Goal: Task Accomplishment & Management: Manage account settings

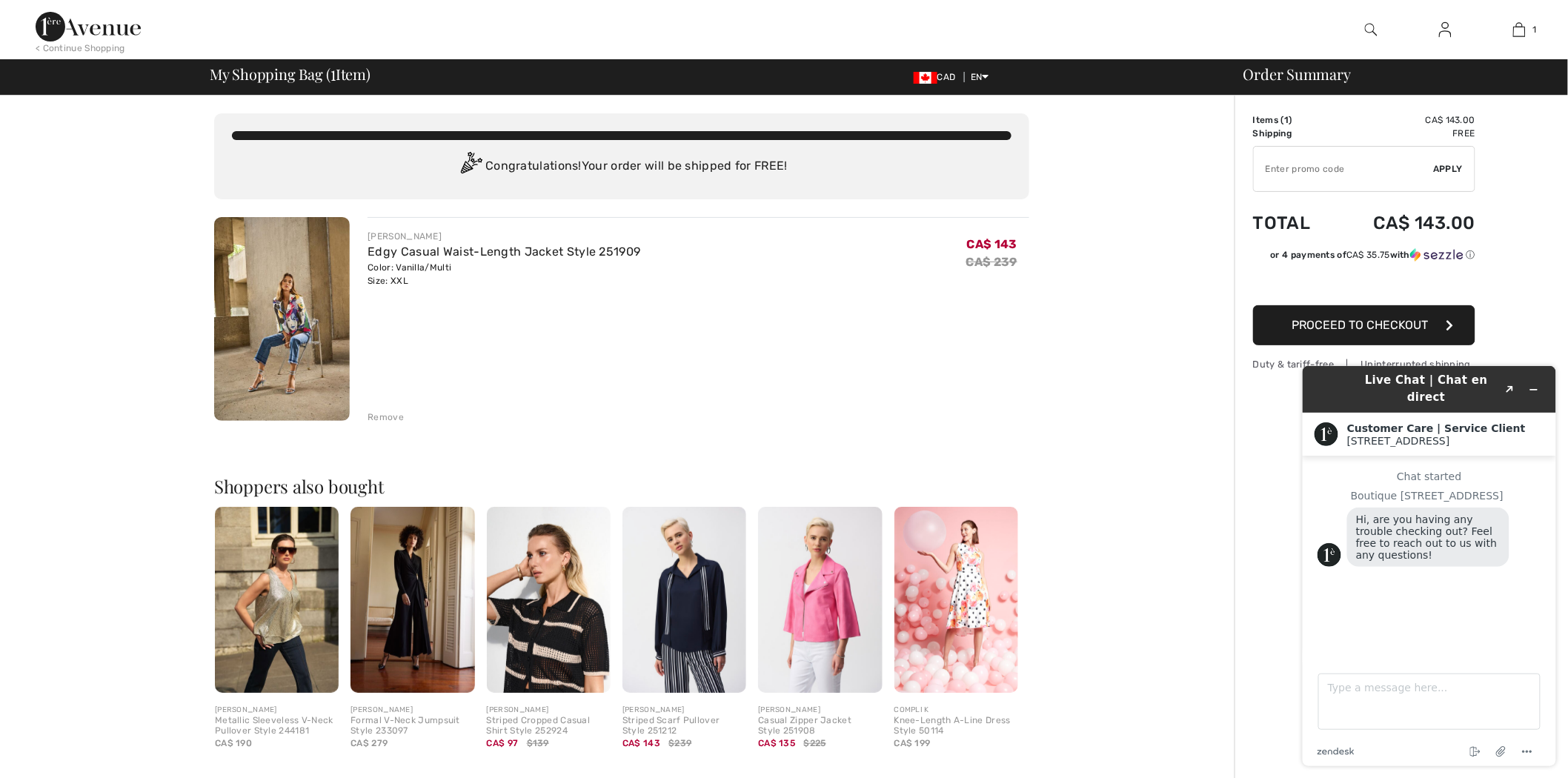
click at [1379, 25] on div at bounding box center [1371, 30] width 74 height 60
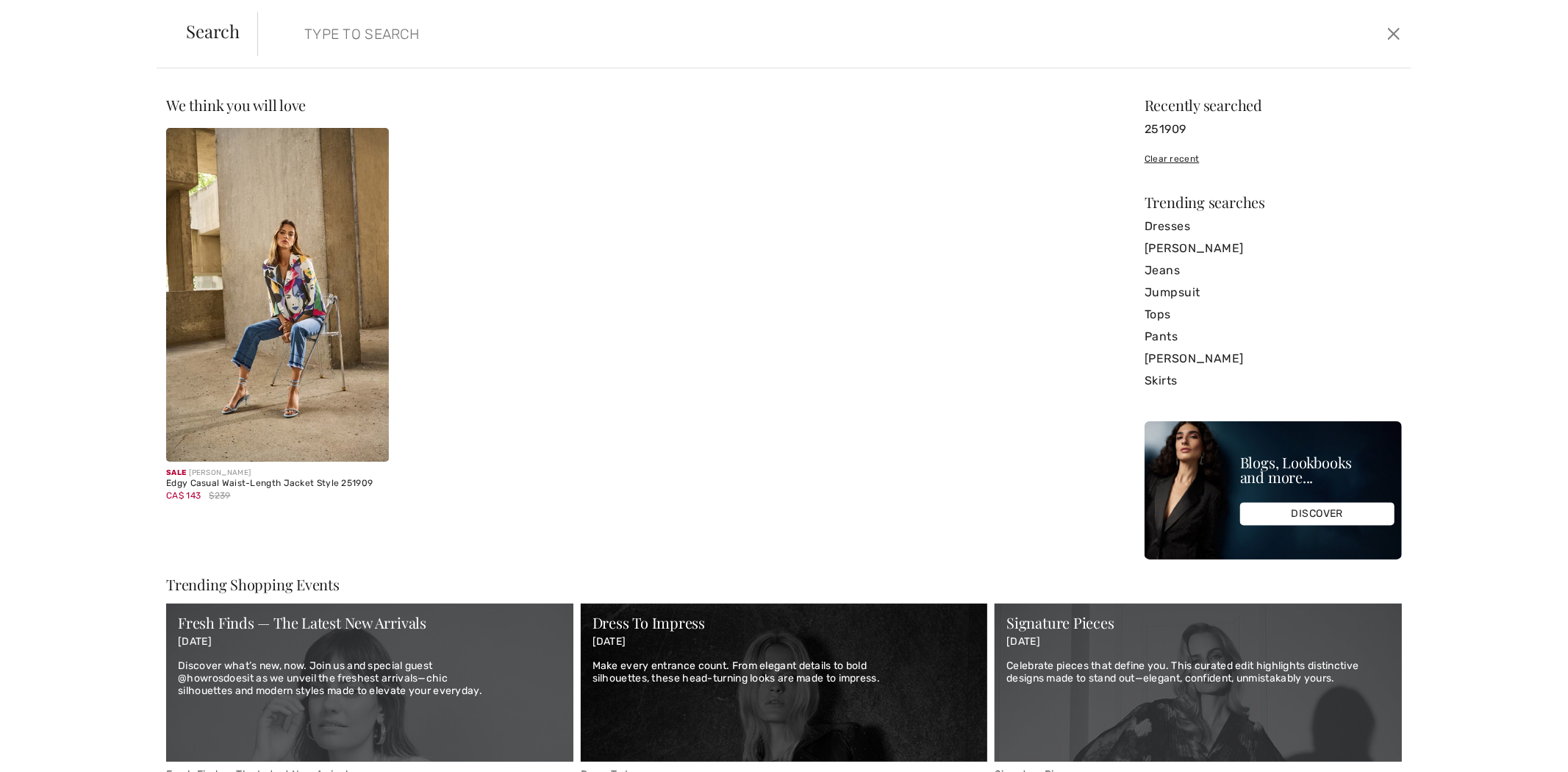
paste input "243948"
type input "243948"
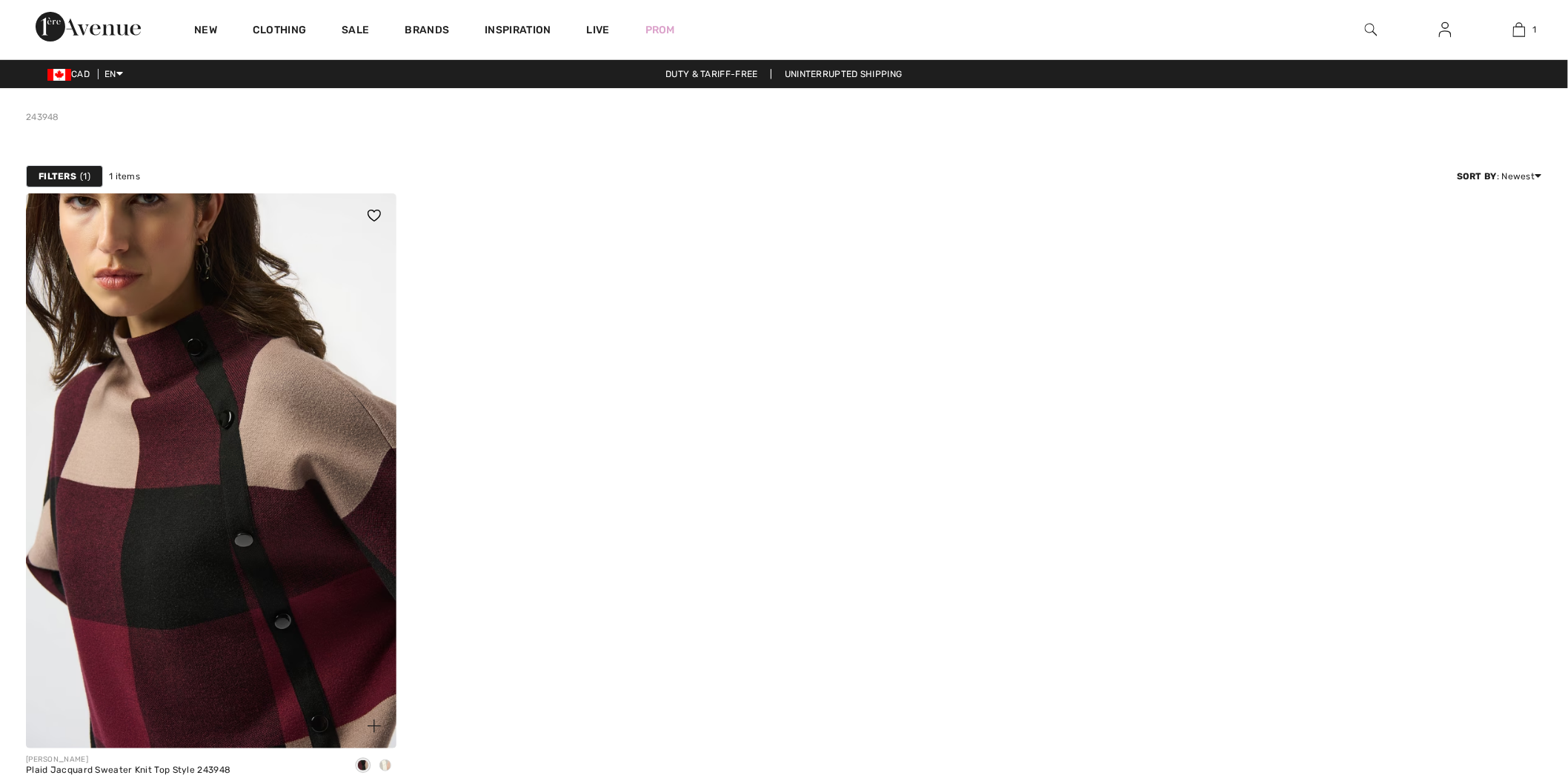
drag, startPoint x: 0, startPoint y: 0, endPoint x: 296, endPoint y: 409, distance: 504.9
click at [296, 409] on img at bounding box center [210, 471] width 370 height 555
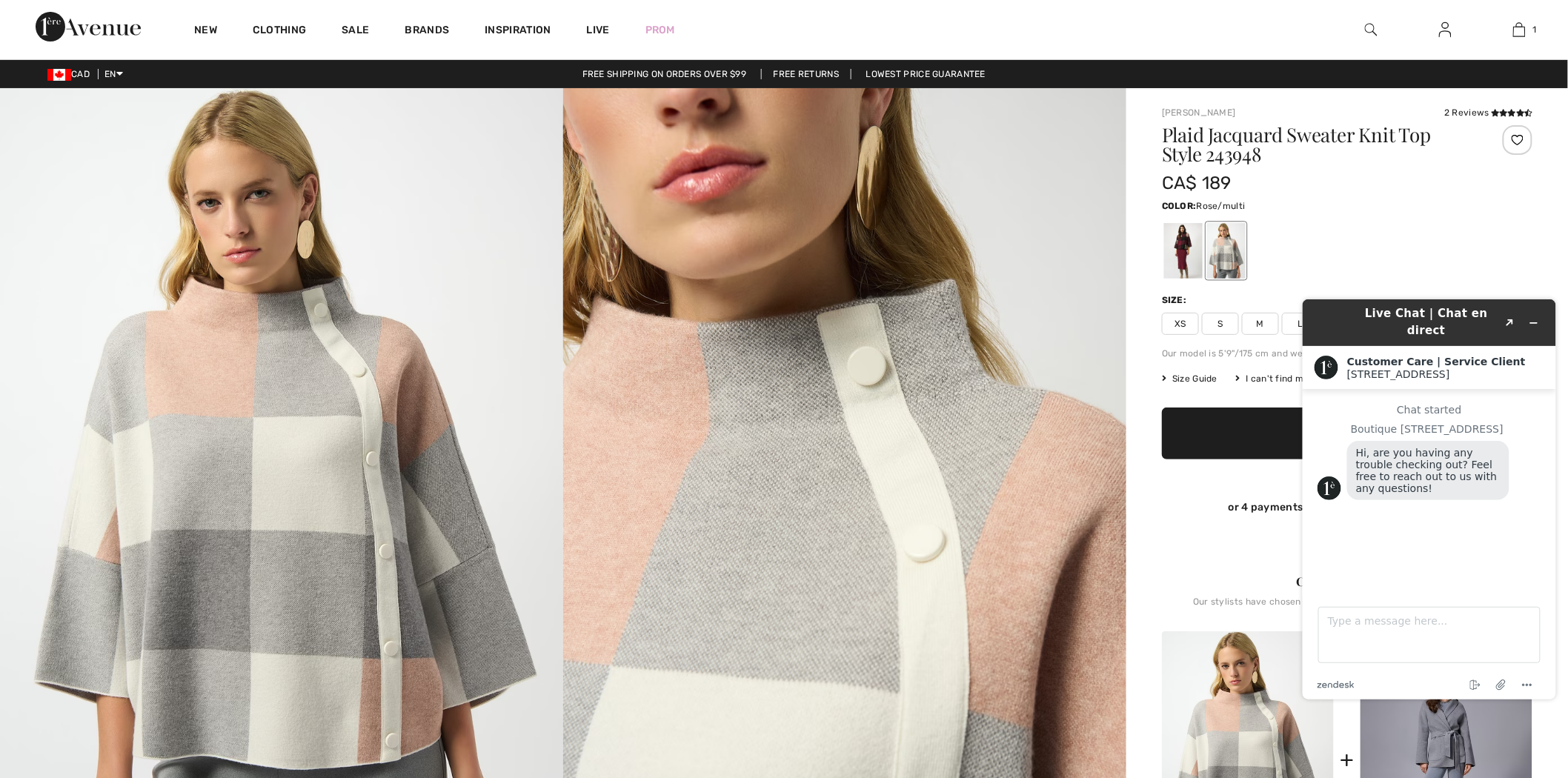
click at [1384, 27] on div at bounding box center [1371, 30] width 74 height 60
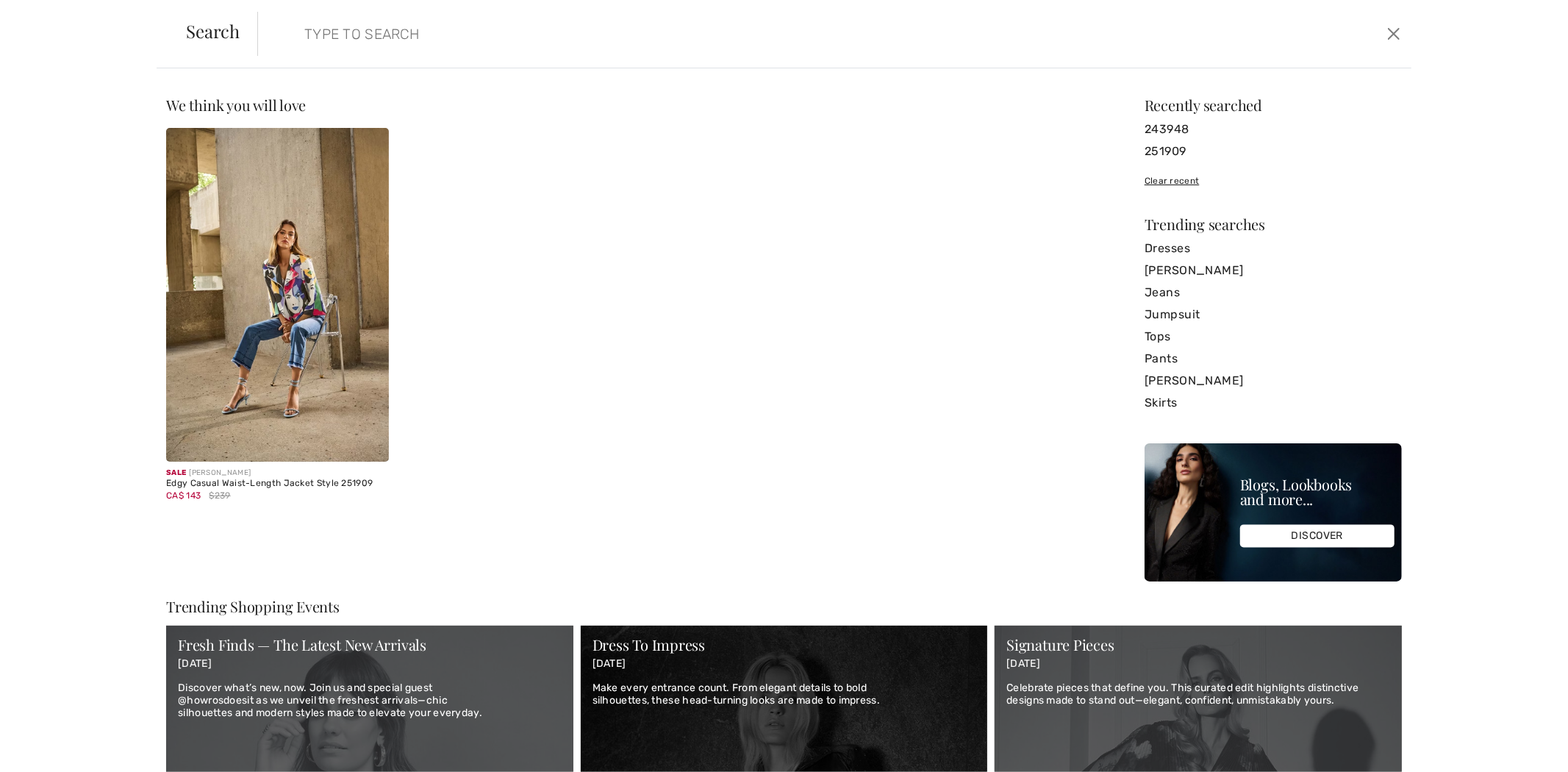
click at [1367, 26] on div "Search Clear" at bounding box center [783, 34] width 1254 height 68
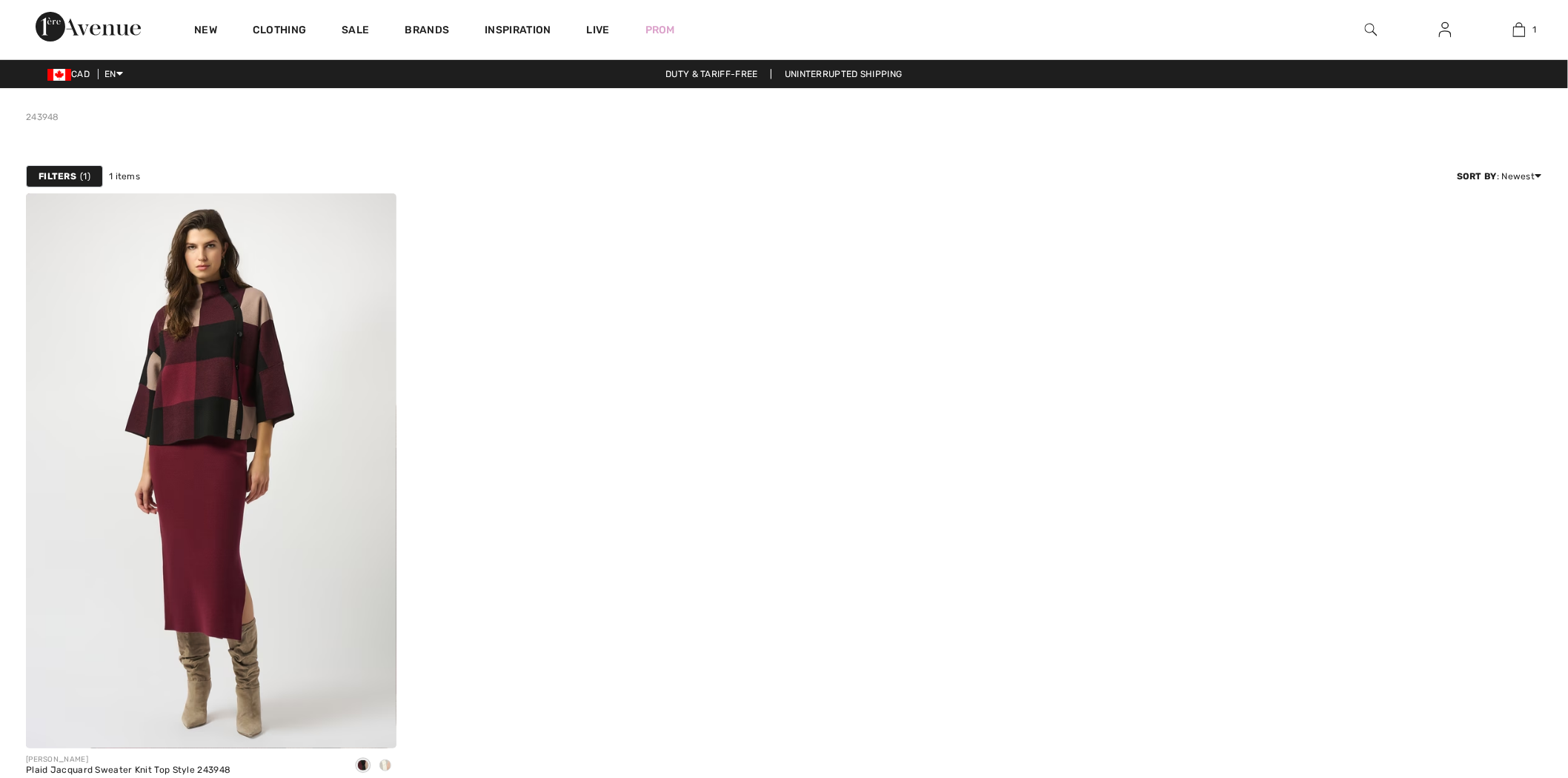
drag, startPoint x: 77, startPoint y: 26, endPoint x: 330, endPoint y: 26, distance: 253.0
click at [77, 26] on img at bounding box center [89, 26] width 106 height 30
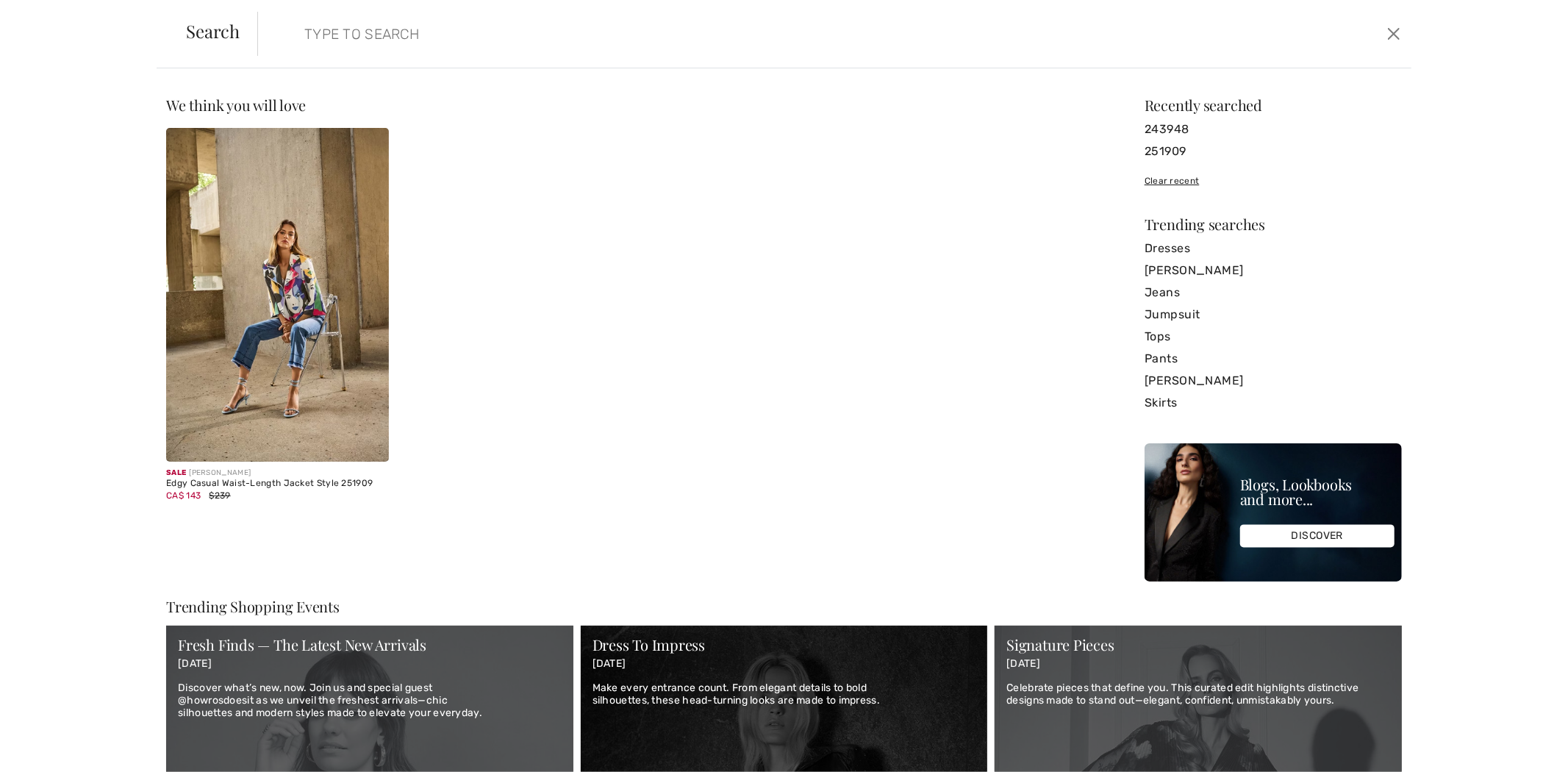
paste input "253847"
type input "253847"
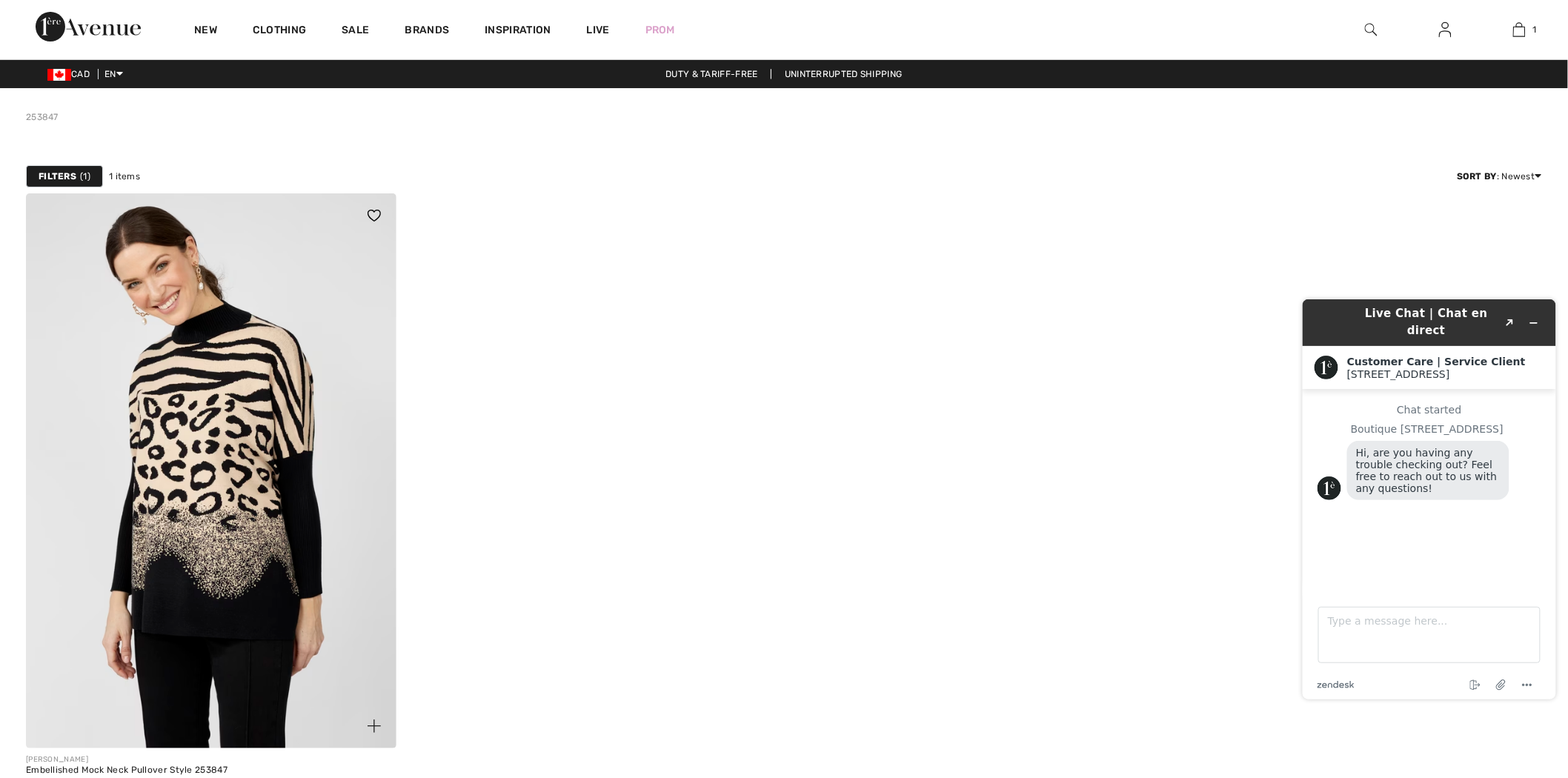
click at [248, 300] on img at bounding box center [210, 471] width 370 height 555
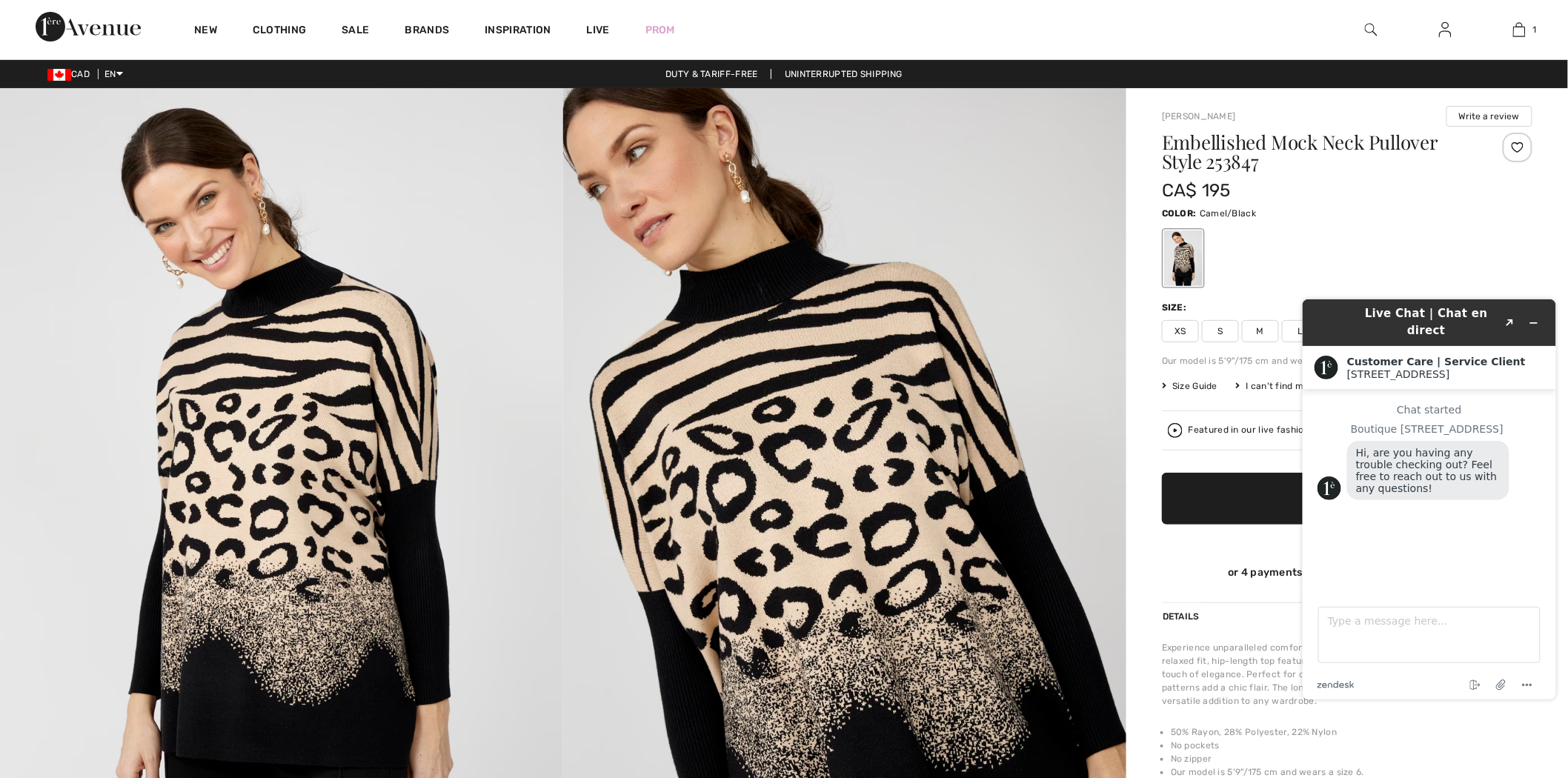
click at [1366, 26] on img at bounding box center [1371, 29] width 13 height 18
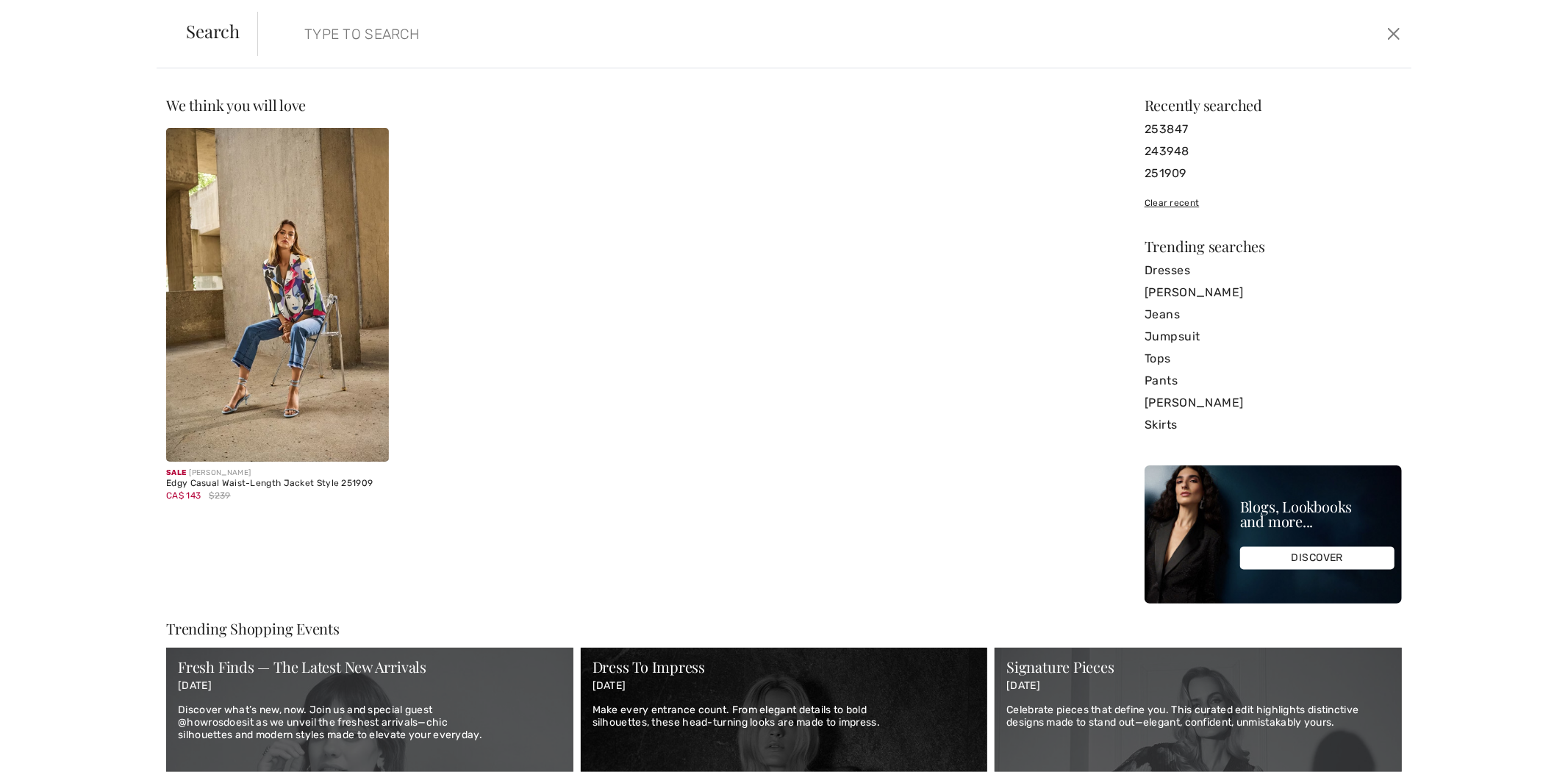
paste input "243948"
type input "243948"
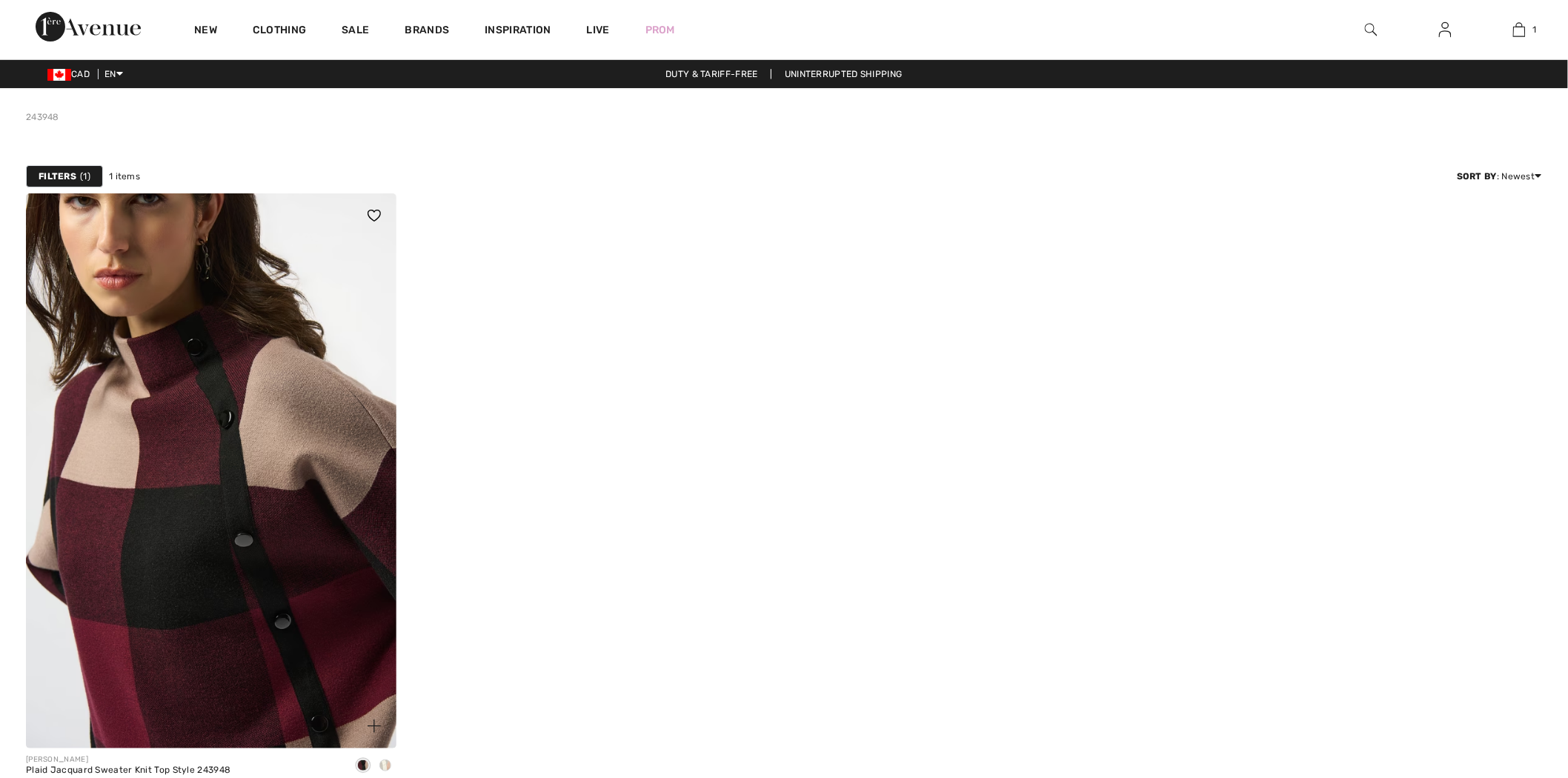
click at [205, 416] on img at bounding box center [210, 471] width 370 height 555
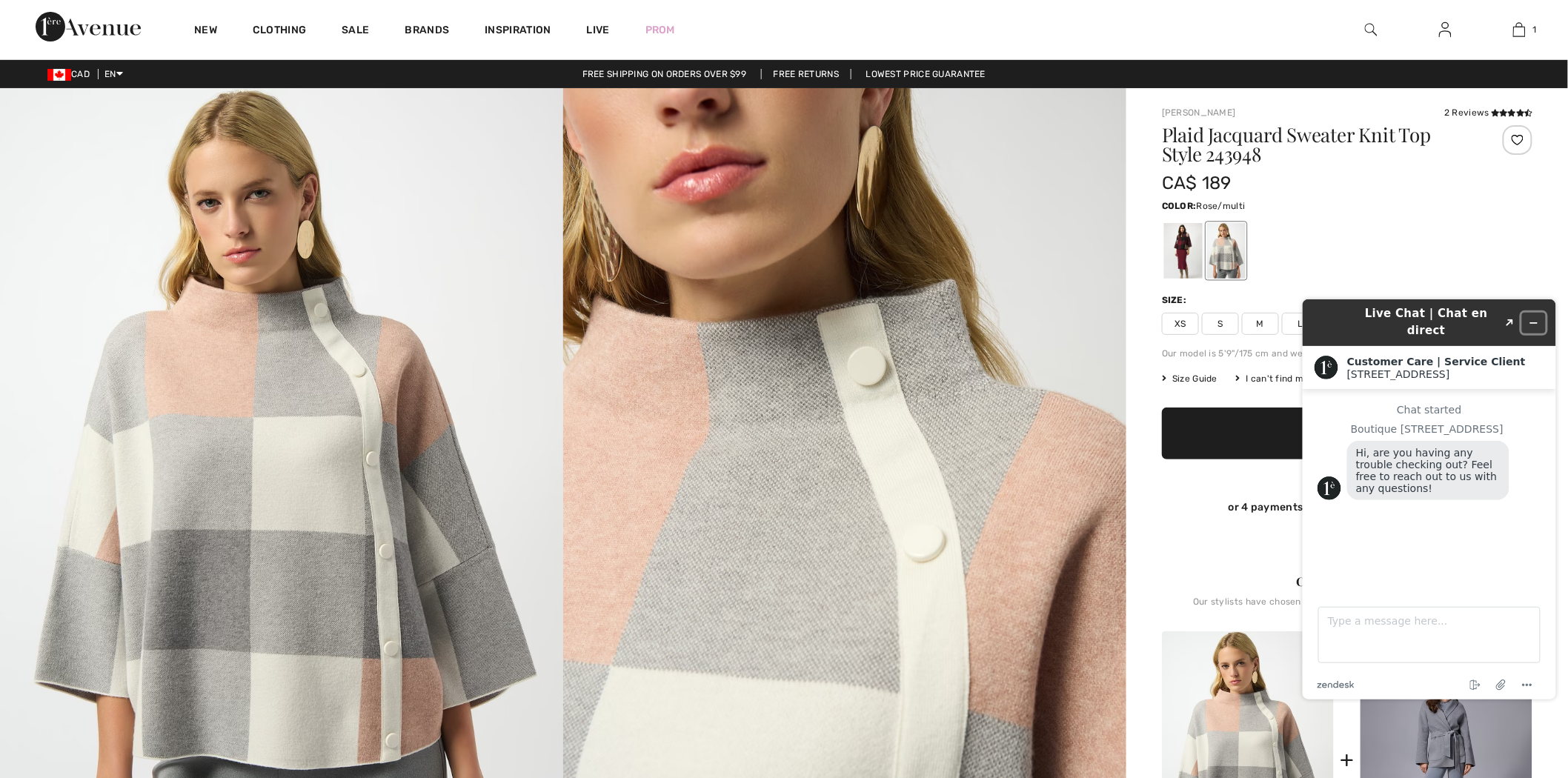
click at [1535, 317] on icon "Minimize widget" at bounding box center [1533, 323] width 10 height 10
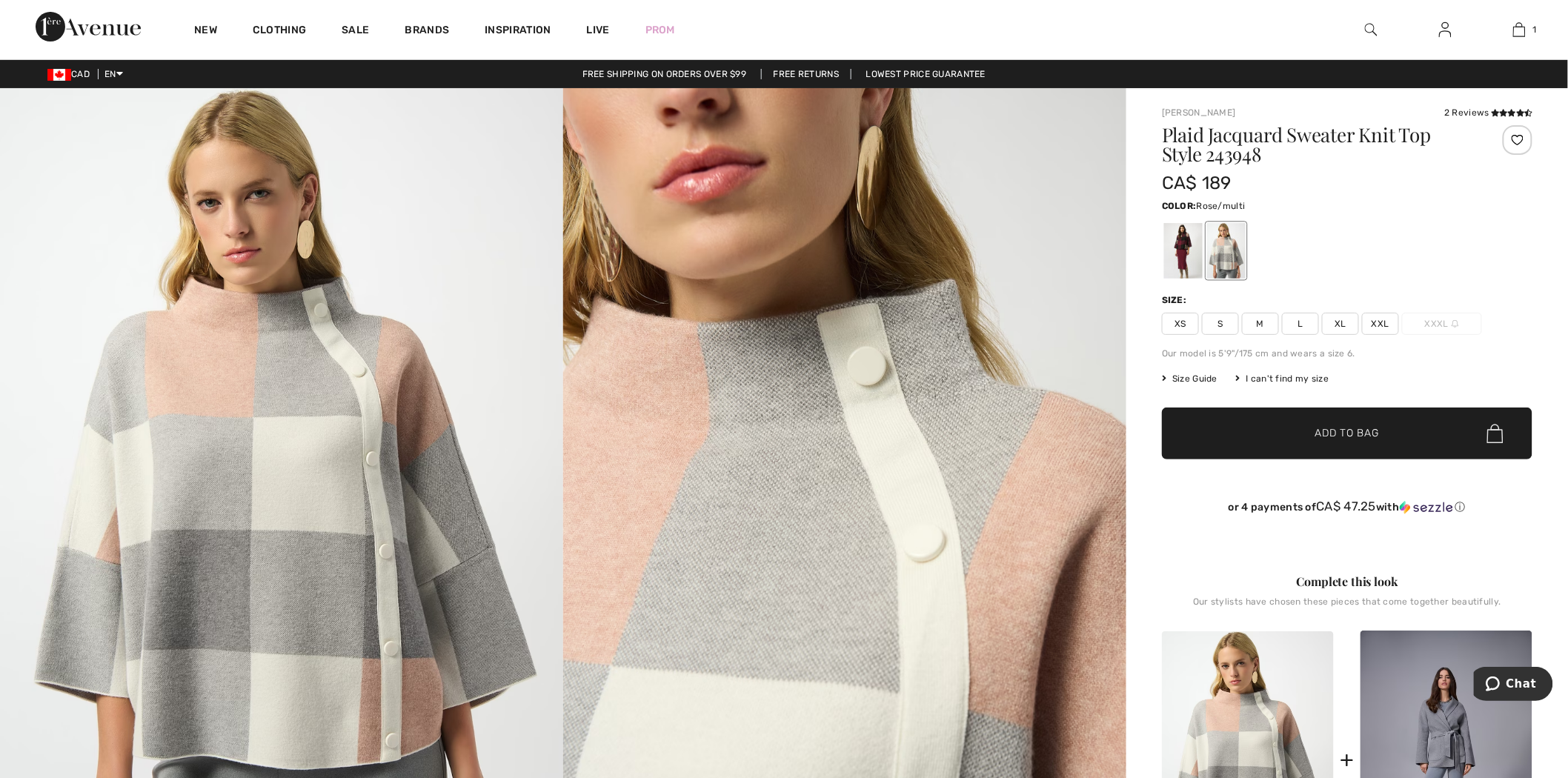
click at [1405, 233] on div at bounding box center [1347, 251] width 370 height 61
click at [1282, 380] on div "I can't find my size" at bounding box center [1282, 379] width 94 height 14
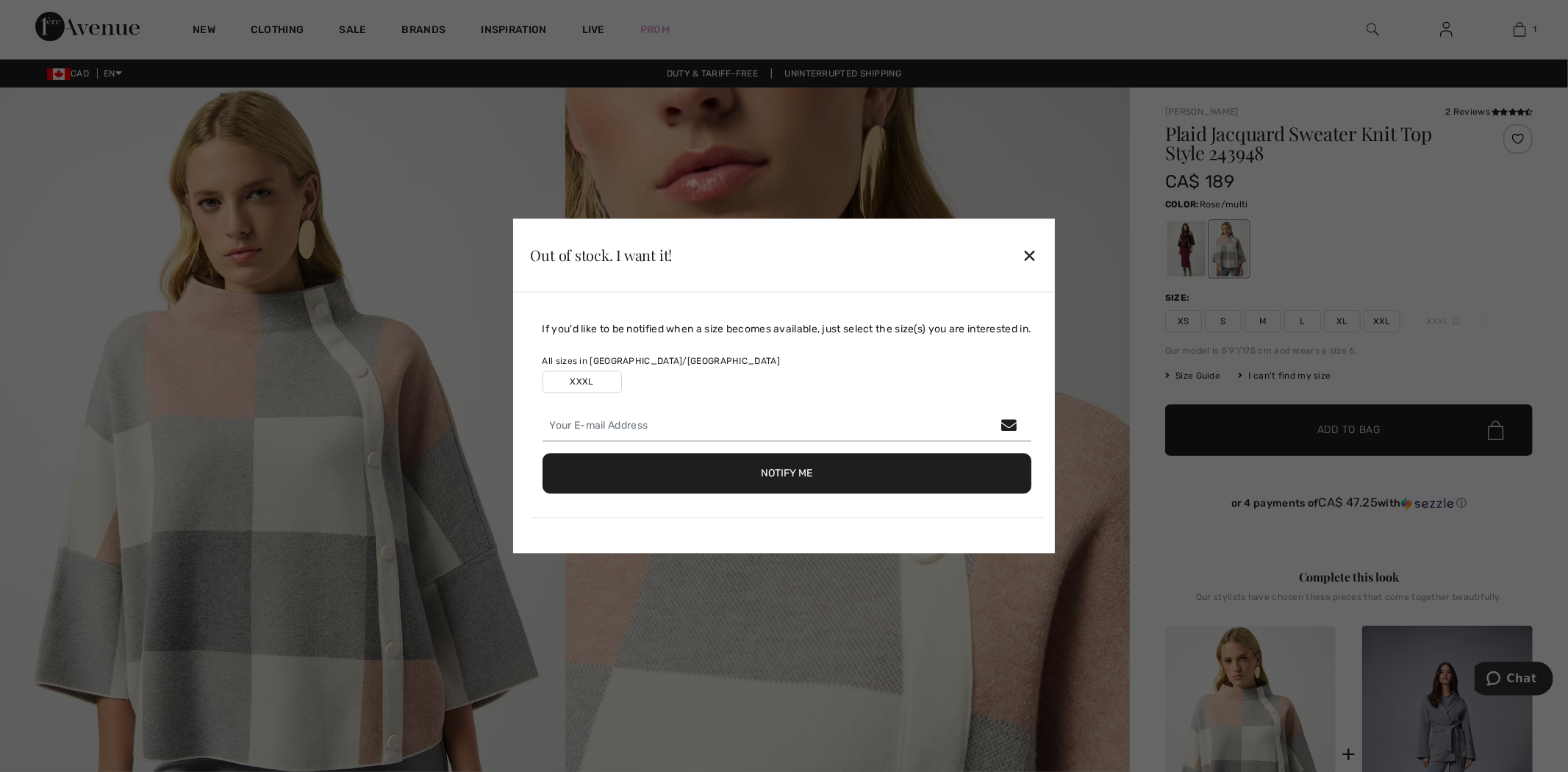
drag, startPoint x: 1032, startPoint y: 253, endPoint x: 983, endPoint y: 238, distance: 51.2
click at [1027, 253] on div "✕" at bounding box center [1029, 255] width 15 height 31
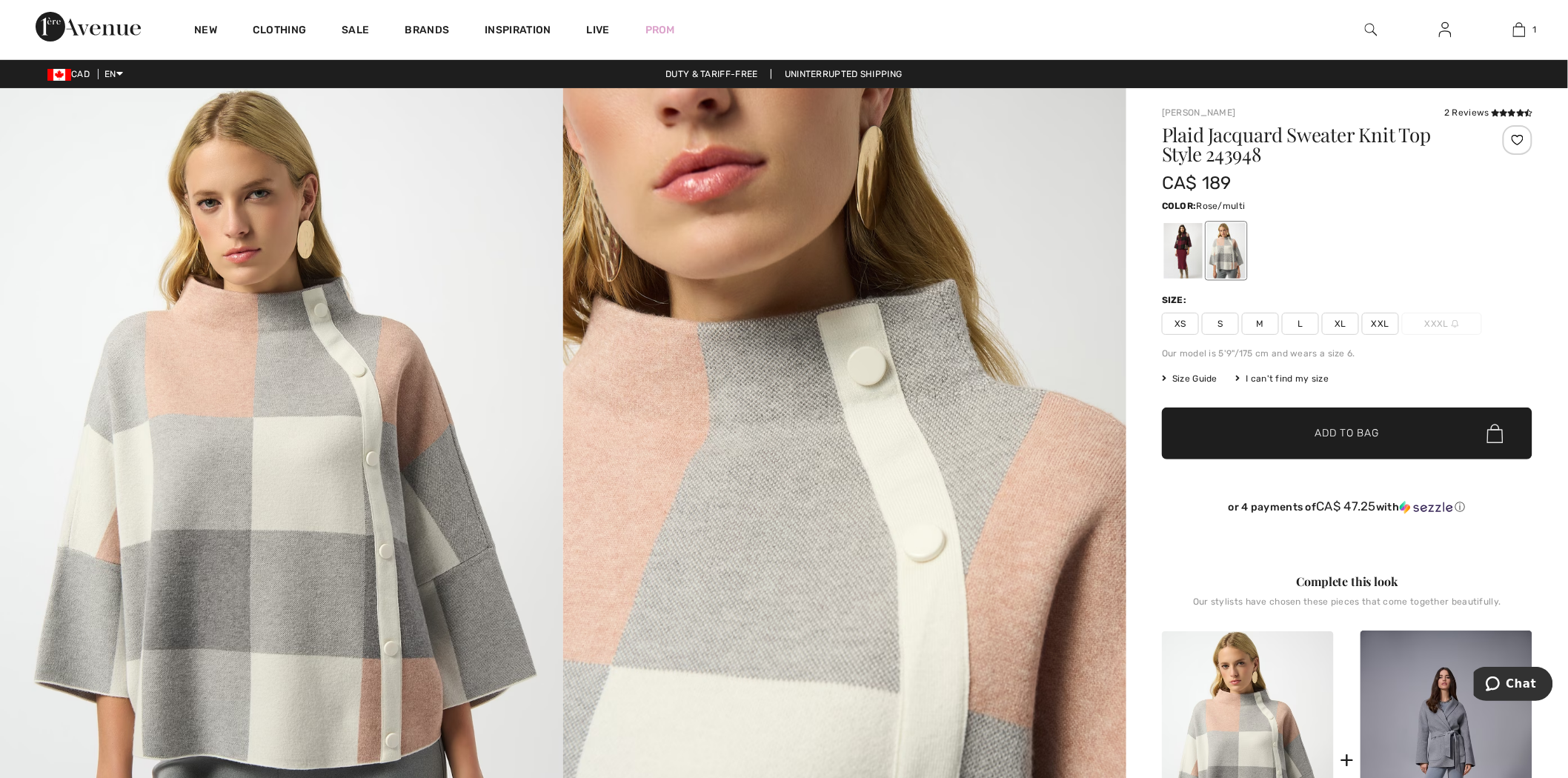
click at [89, 23] on img at bounding box center [89, 26] width 106 height 30
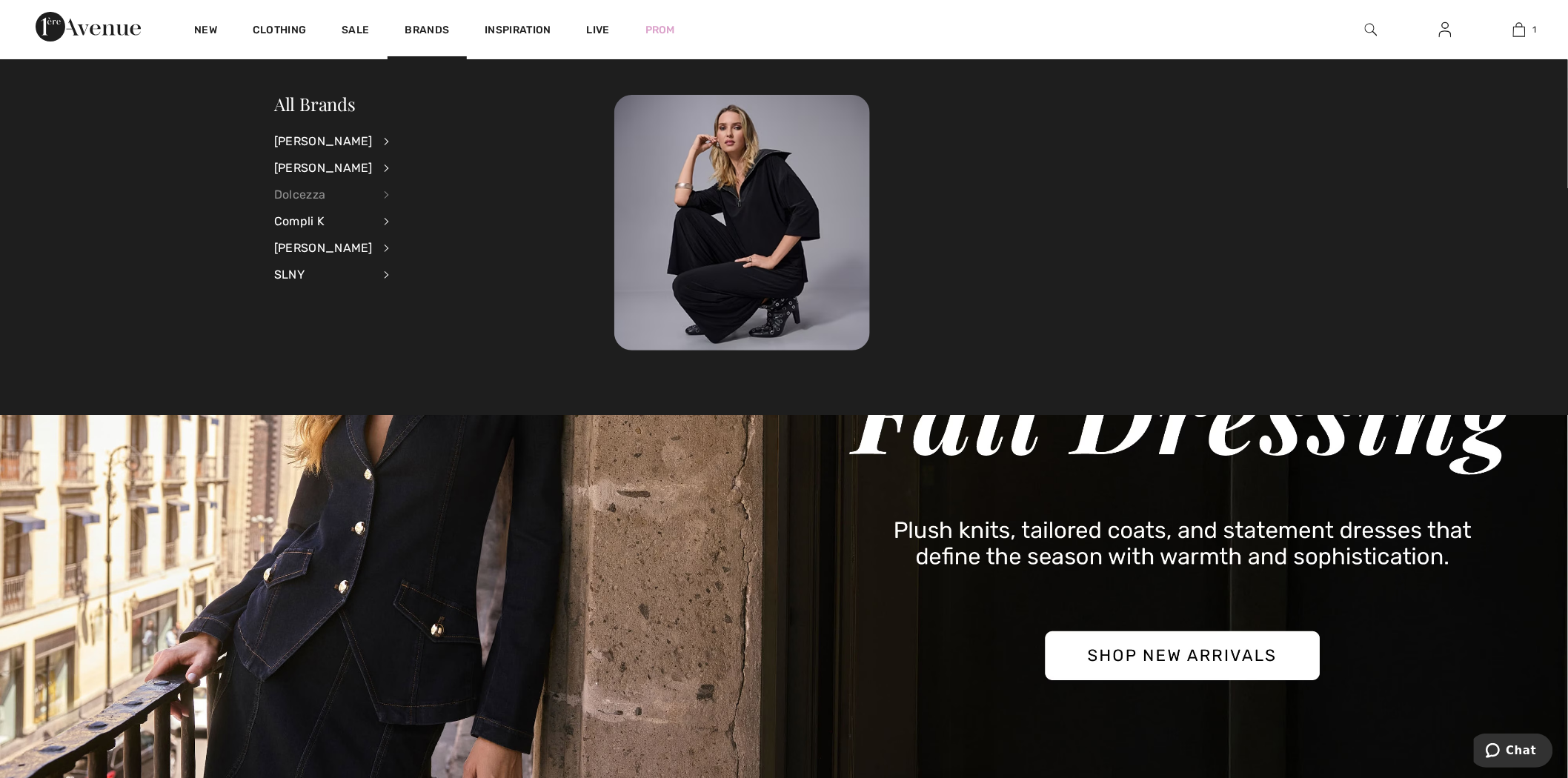
click at [373, 192] on div "Dolcezza" at bounding box center [323, 194] width 99 height 26
click at [410, 236] on link "Pants" at bounding box center [466, 238] width 115 height 25
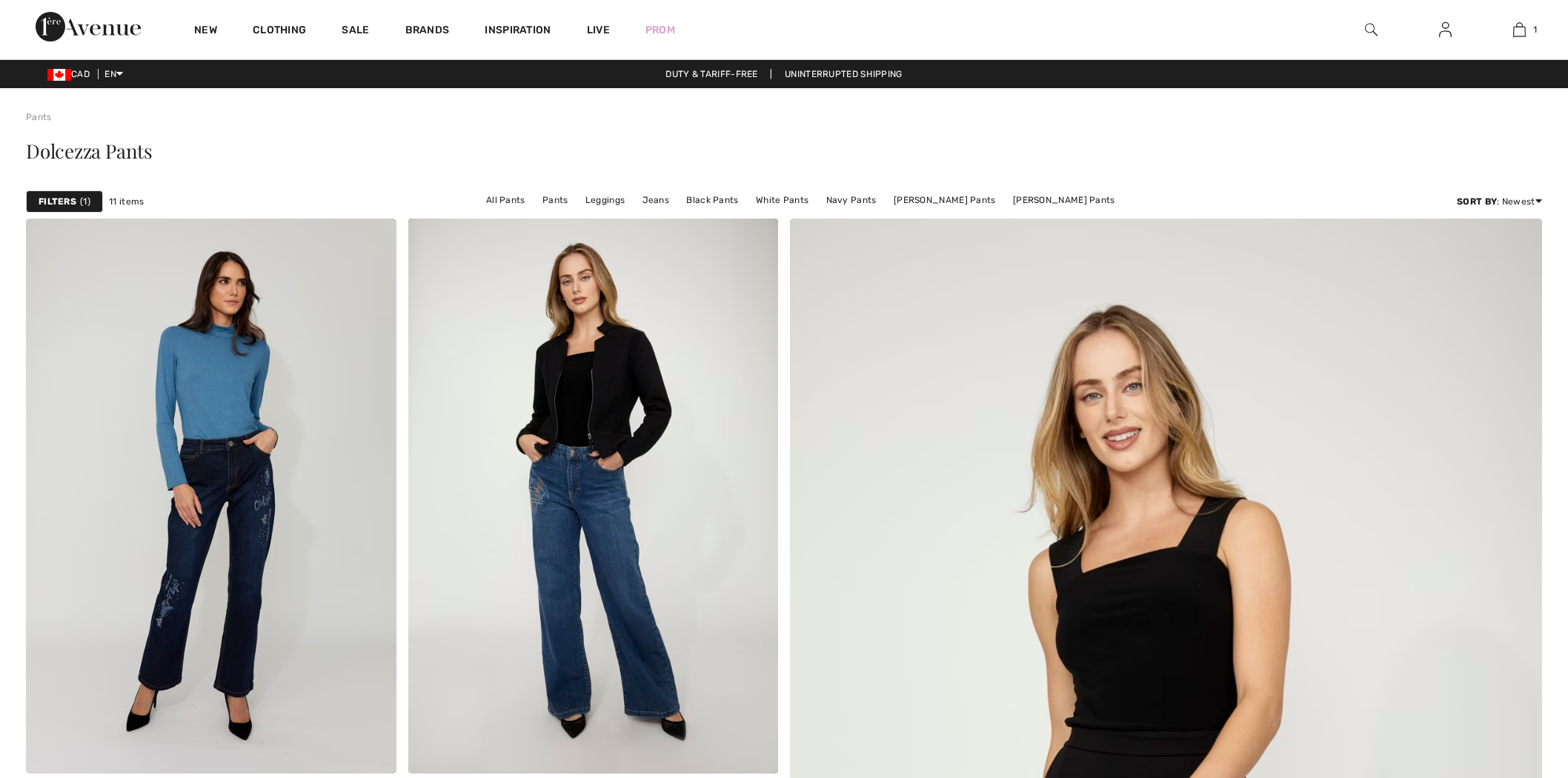
click at [606, 483] on img at bounding box center [593, 496] width 370 height 555
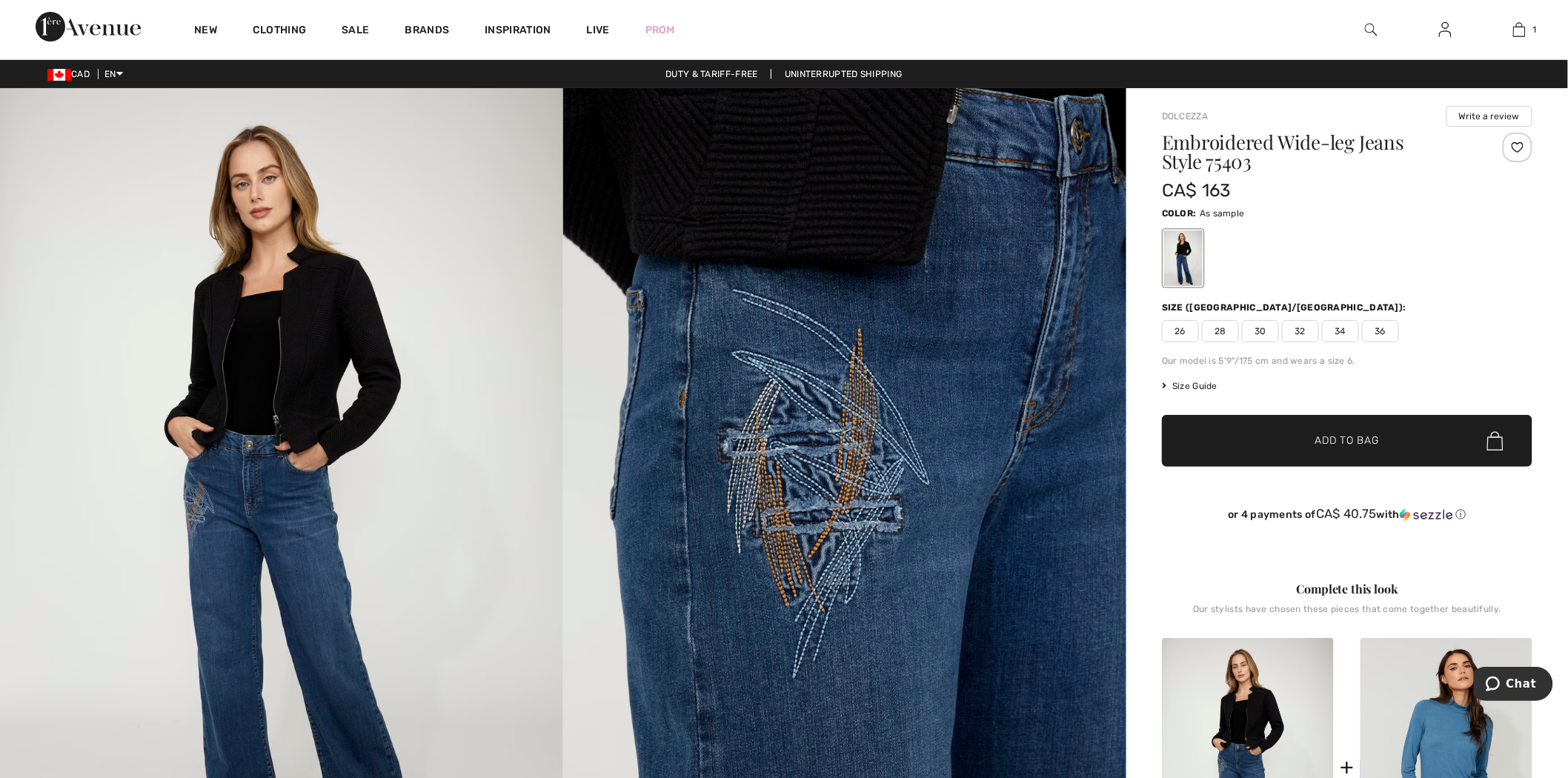
click at [1203, 386] on span "Size Guide" at bounding box center [1189, 386] width 55 height 14
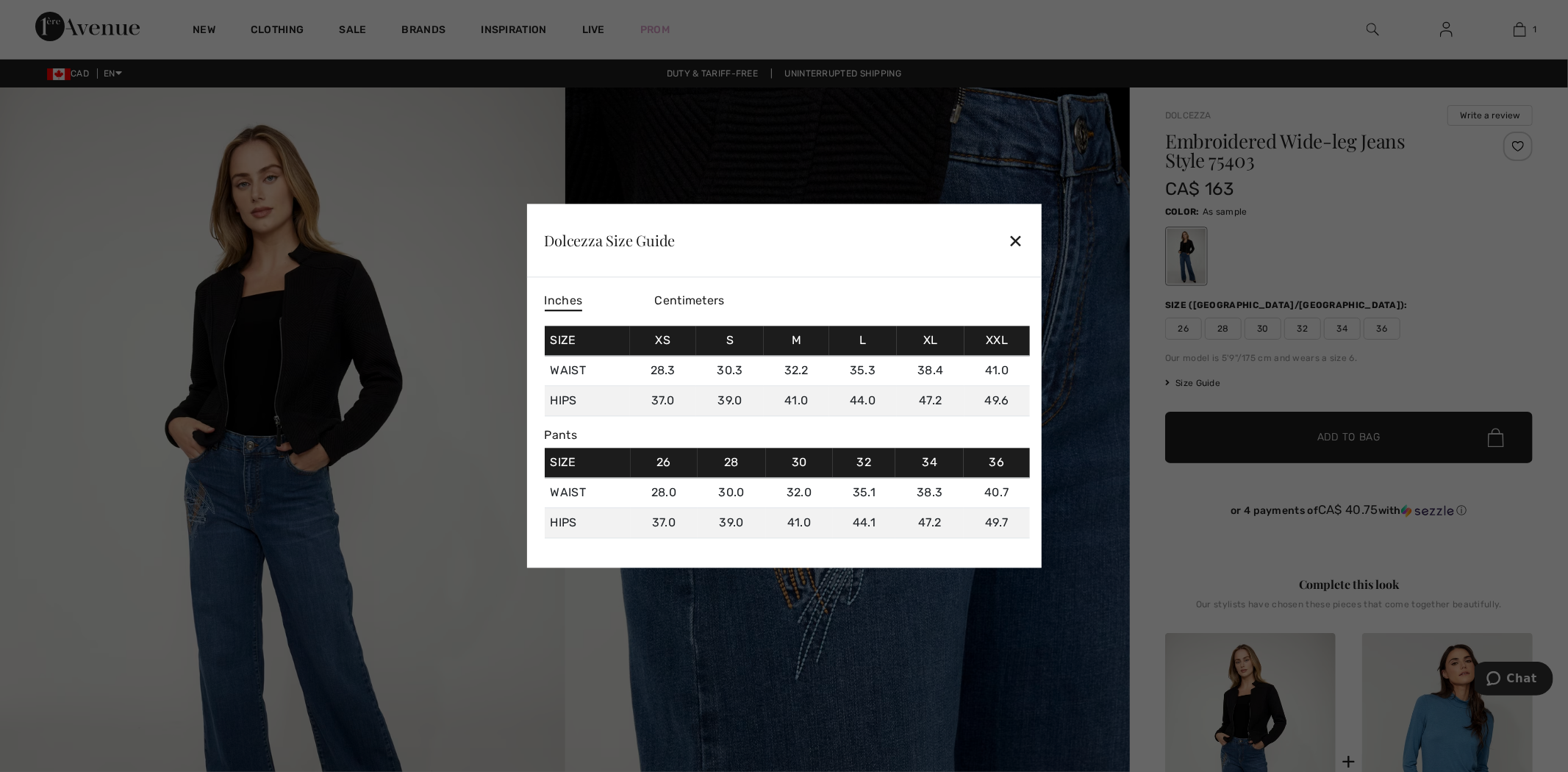
click at [1408, 267] on div at bounding box center [784, 386] width 1568 height 772
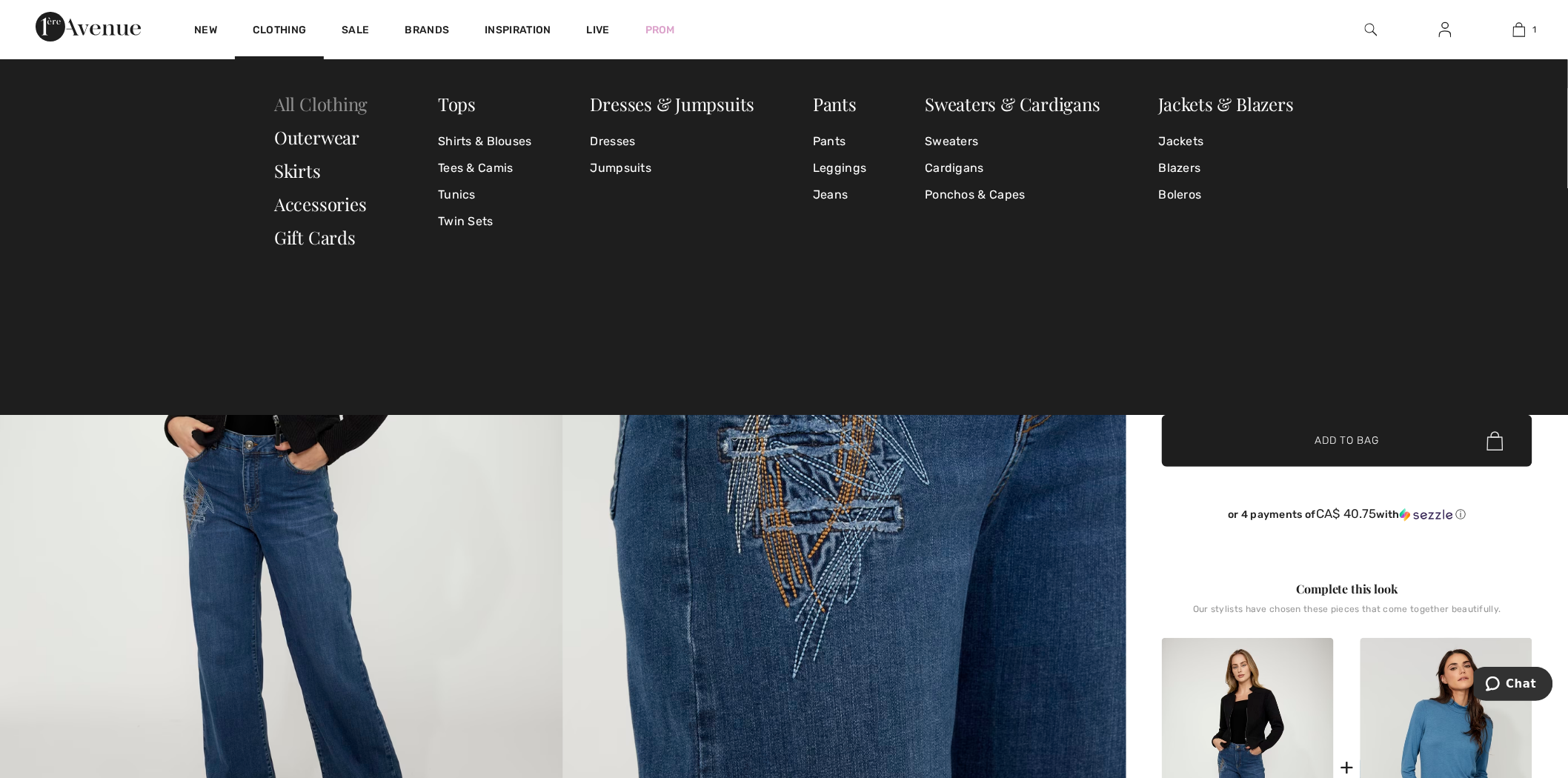
click at [327, 98] on link "All Clothing" at bounding box center [321, 104] width 94 height 24
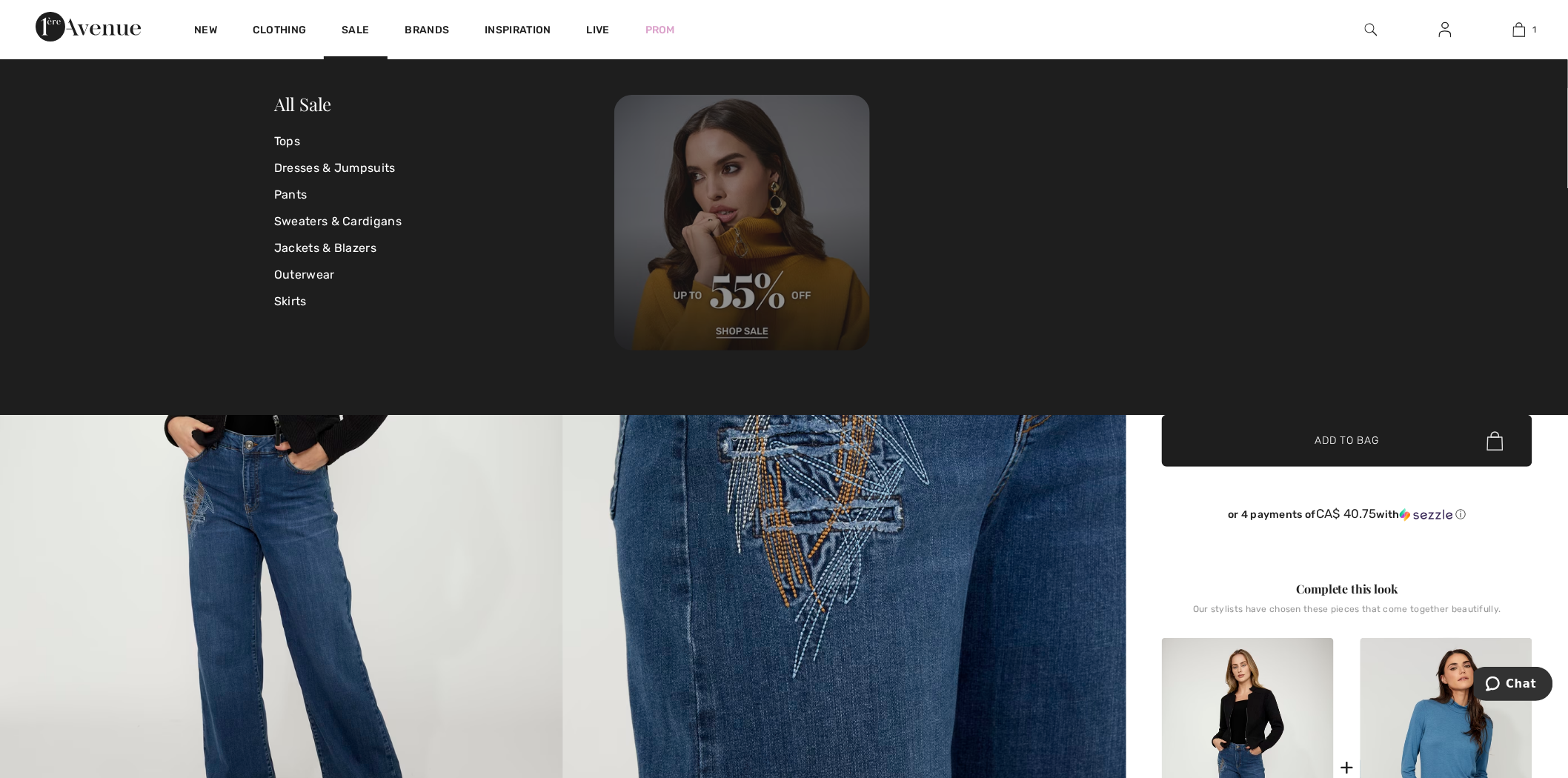
scroll to position [60, 0]
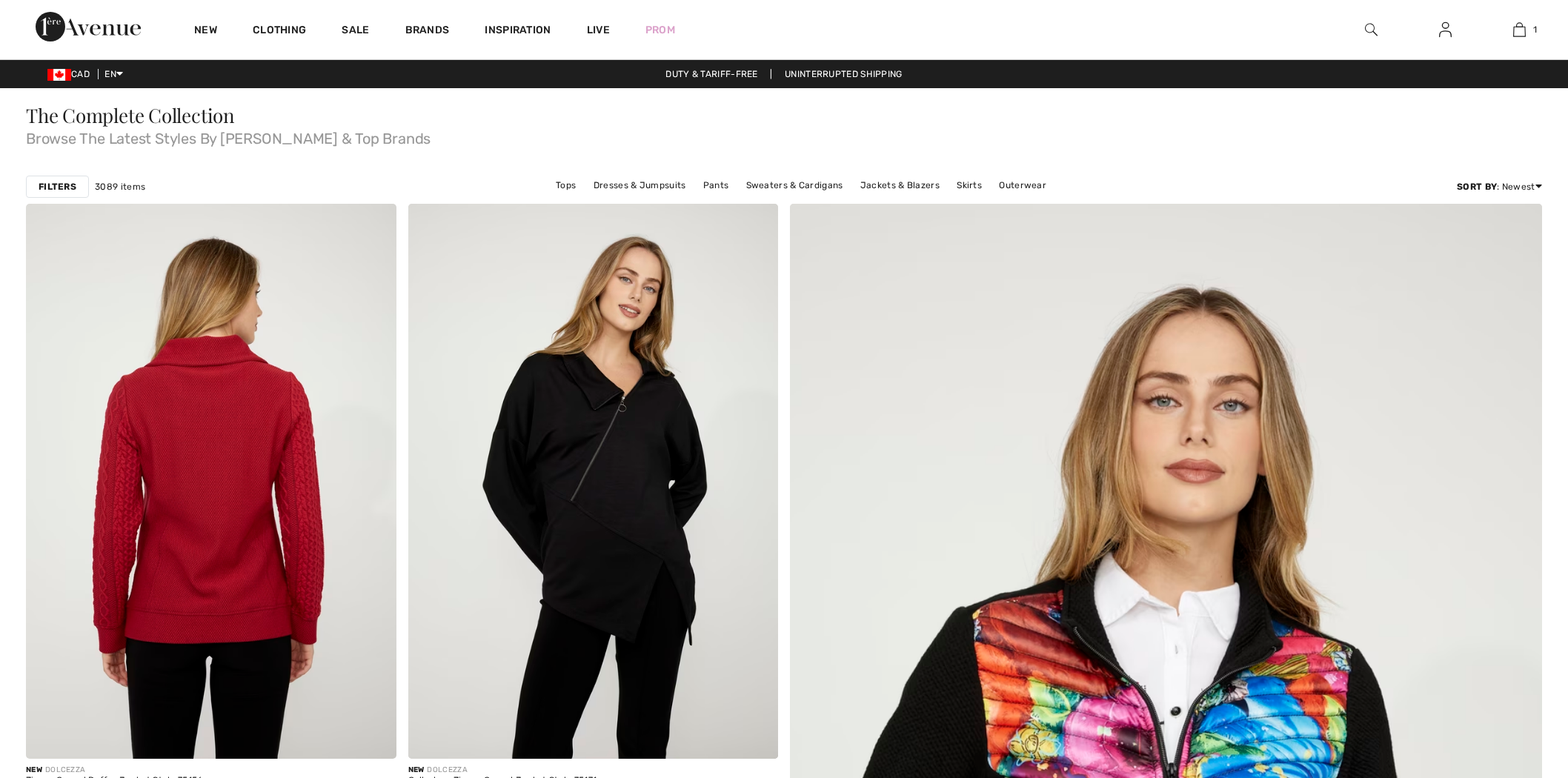
scroll to position [247, 0]
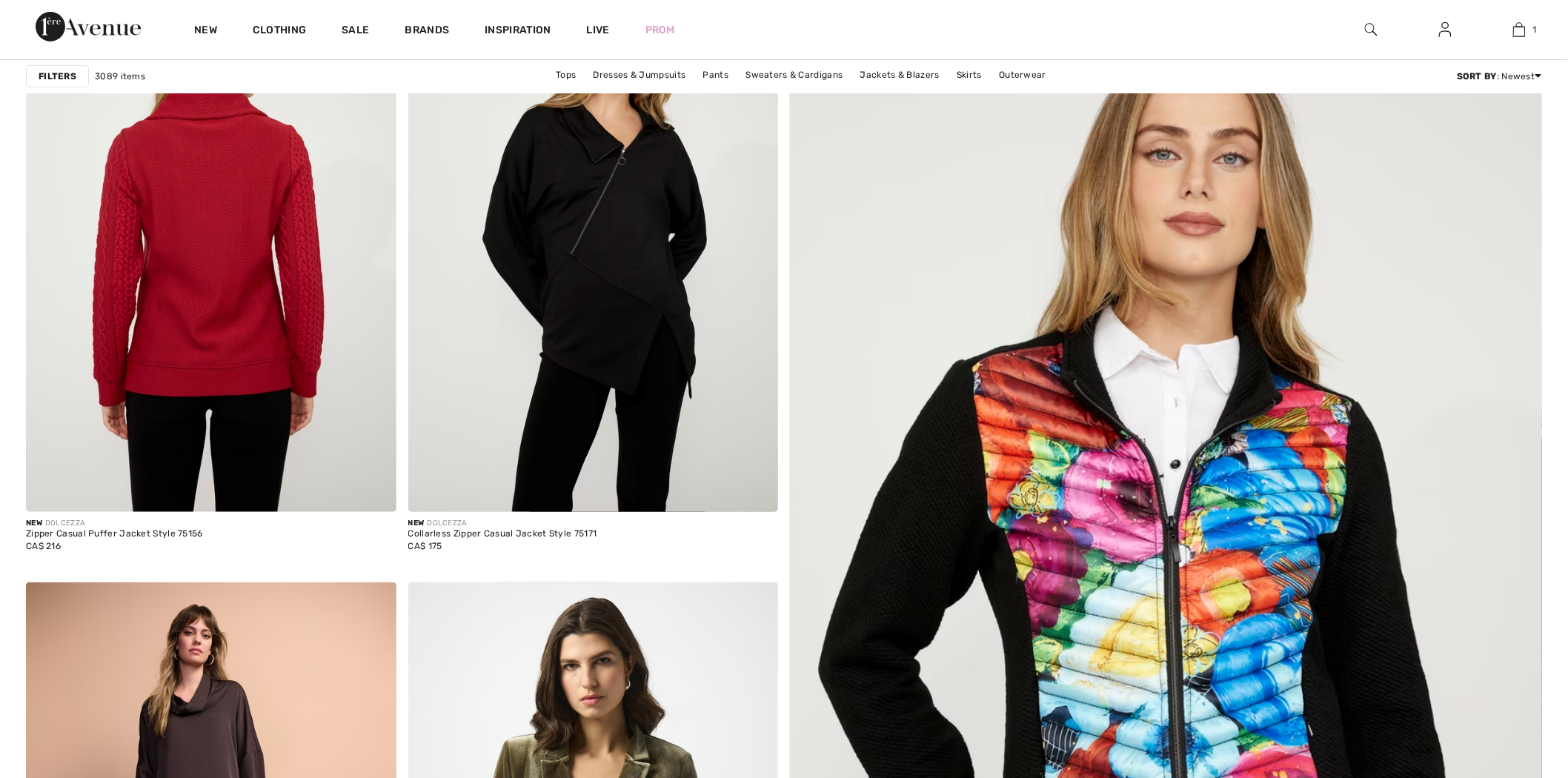
click at [192, 232] on img at bounding box center [210, 235] width 370 height 555
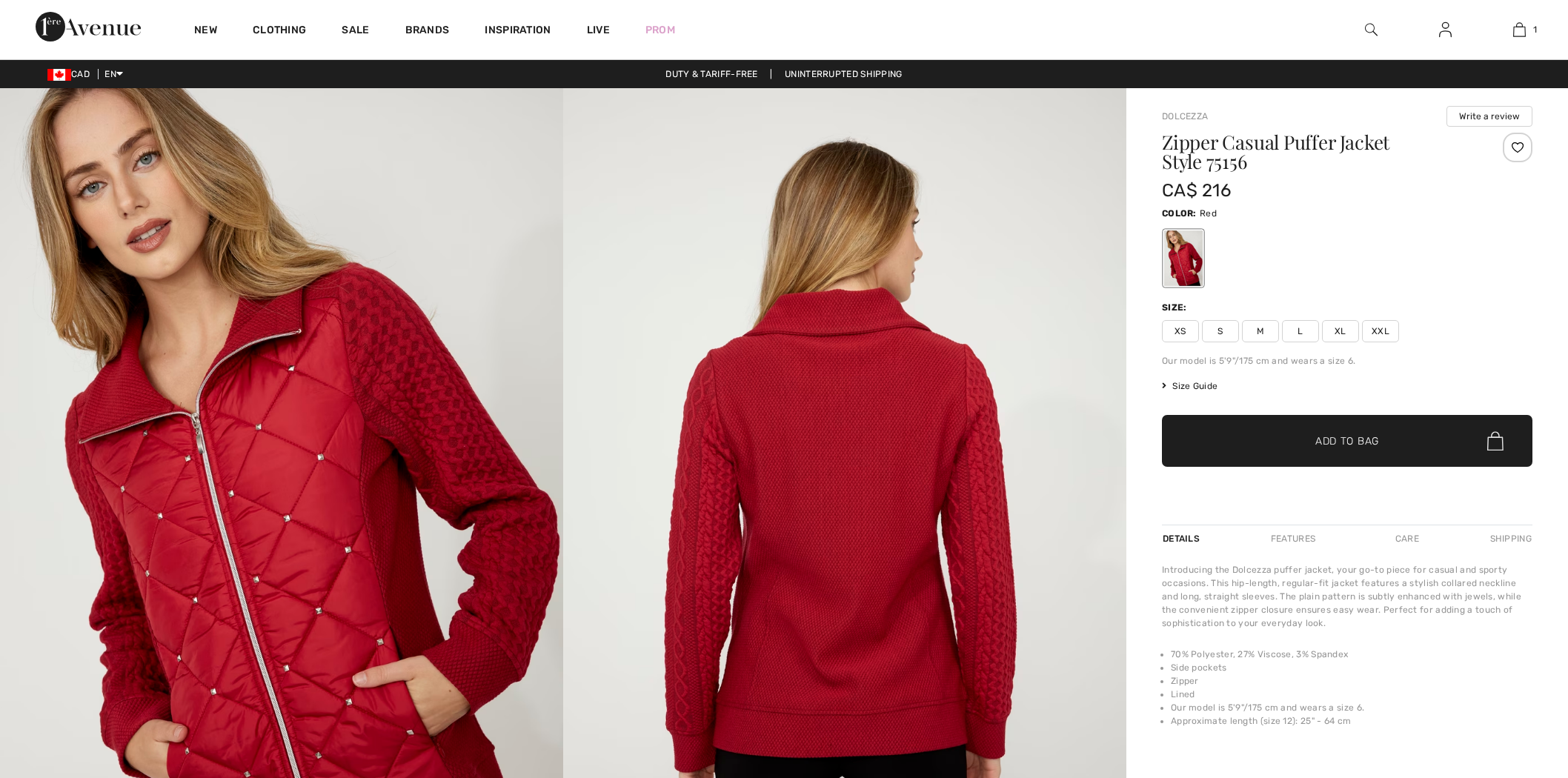
scroll to position [71, 0]
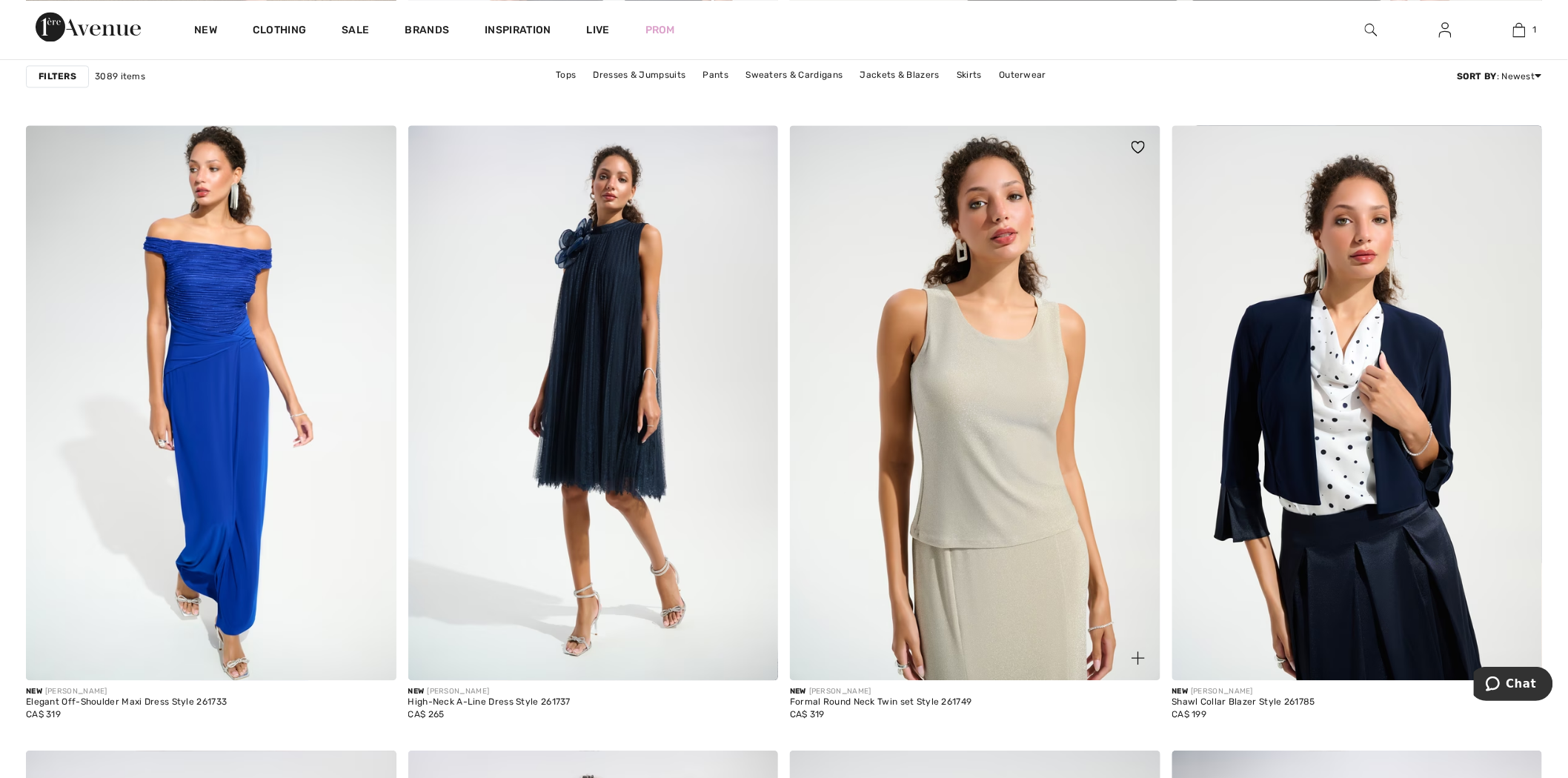
scroll to position [1482, 0]
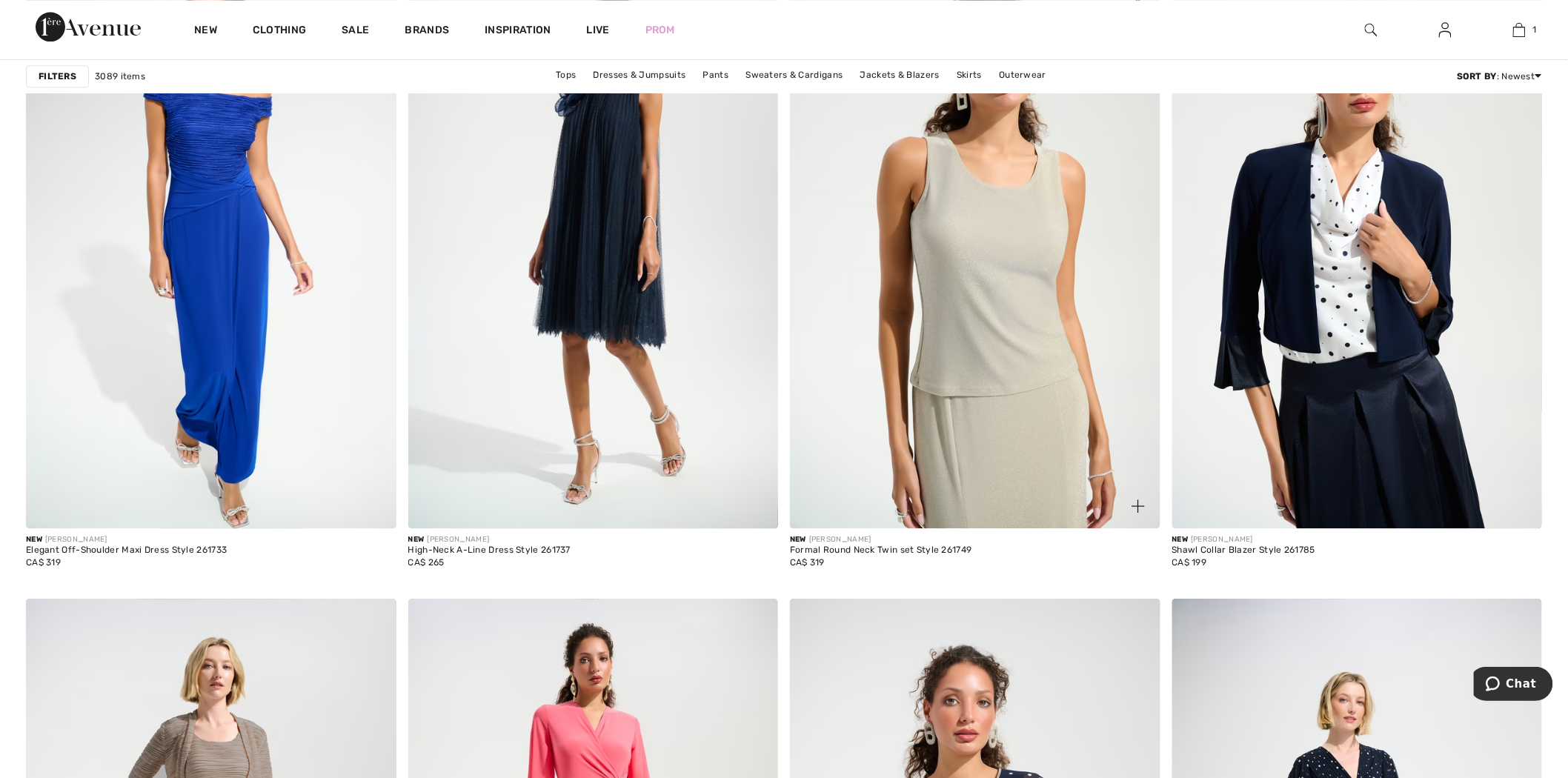
click at [1034, 301] on img at bounding box center [975, 251] width 370 height 555
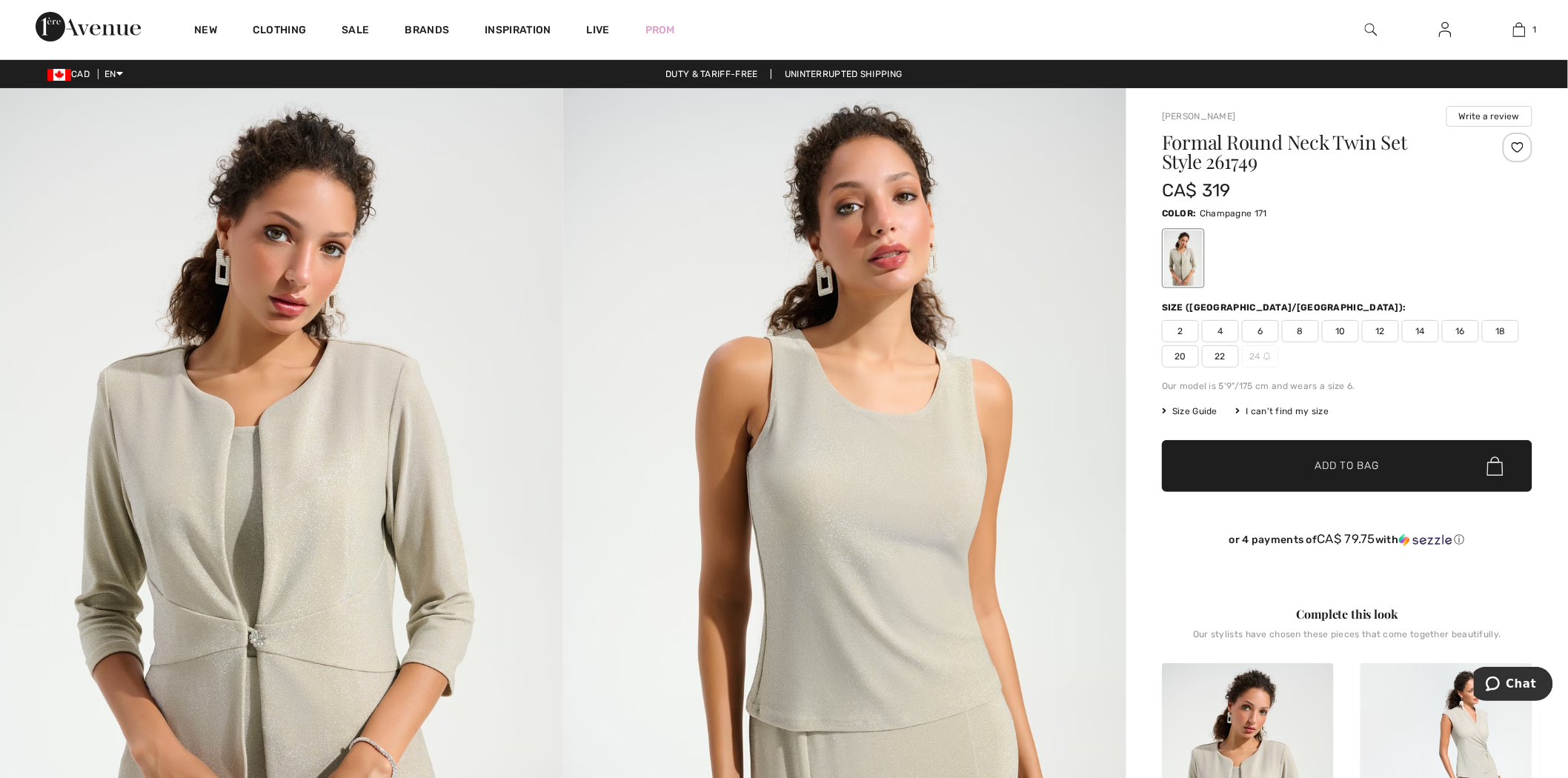
click at [1205, 408] on span "Size Guide" at bounding box center [1189, 411] width 55 height 14
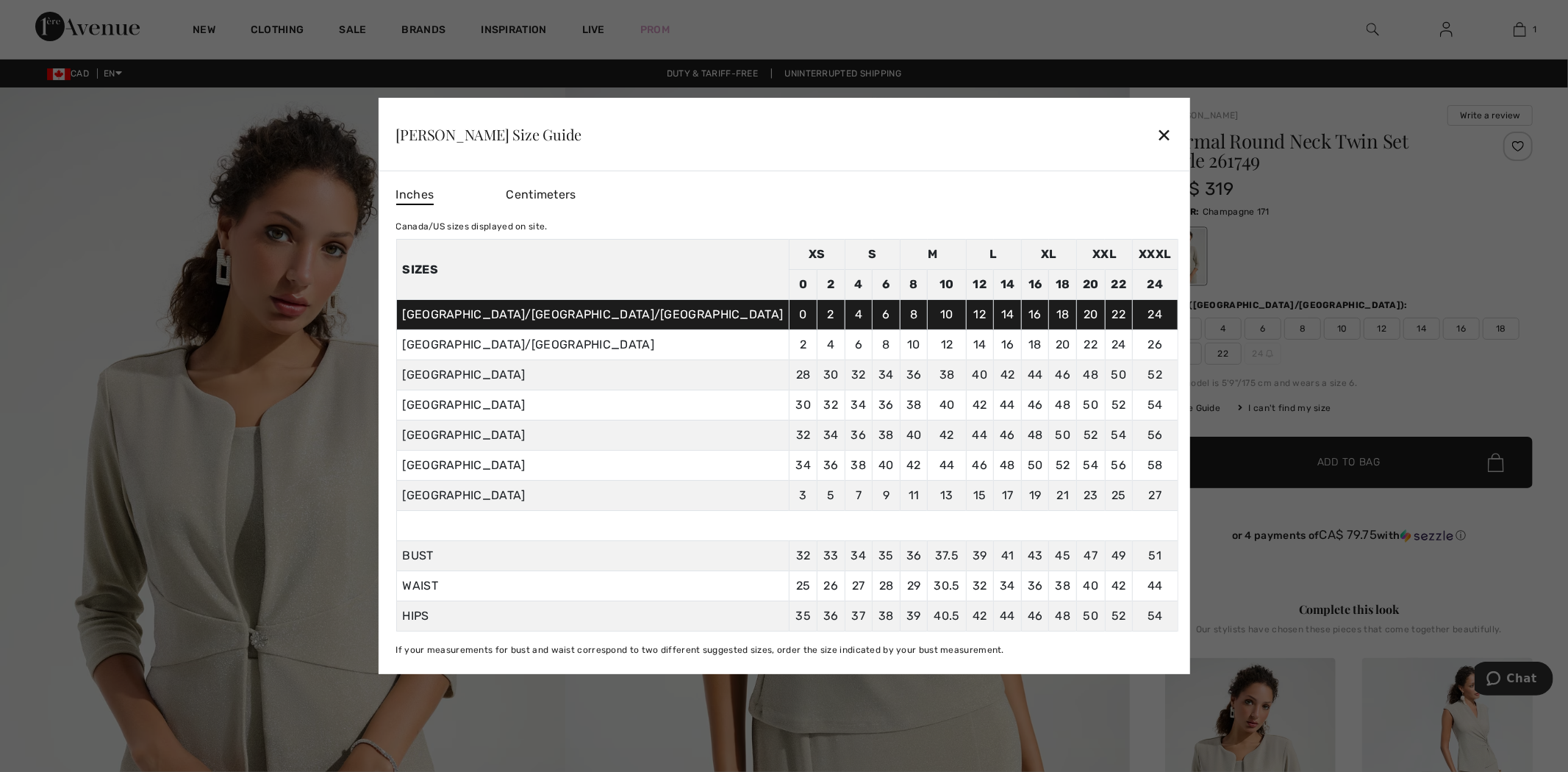
click at [1399, 243] on div at bounding box center [784, 386] width 1568 height 772
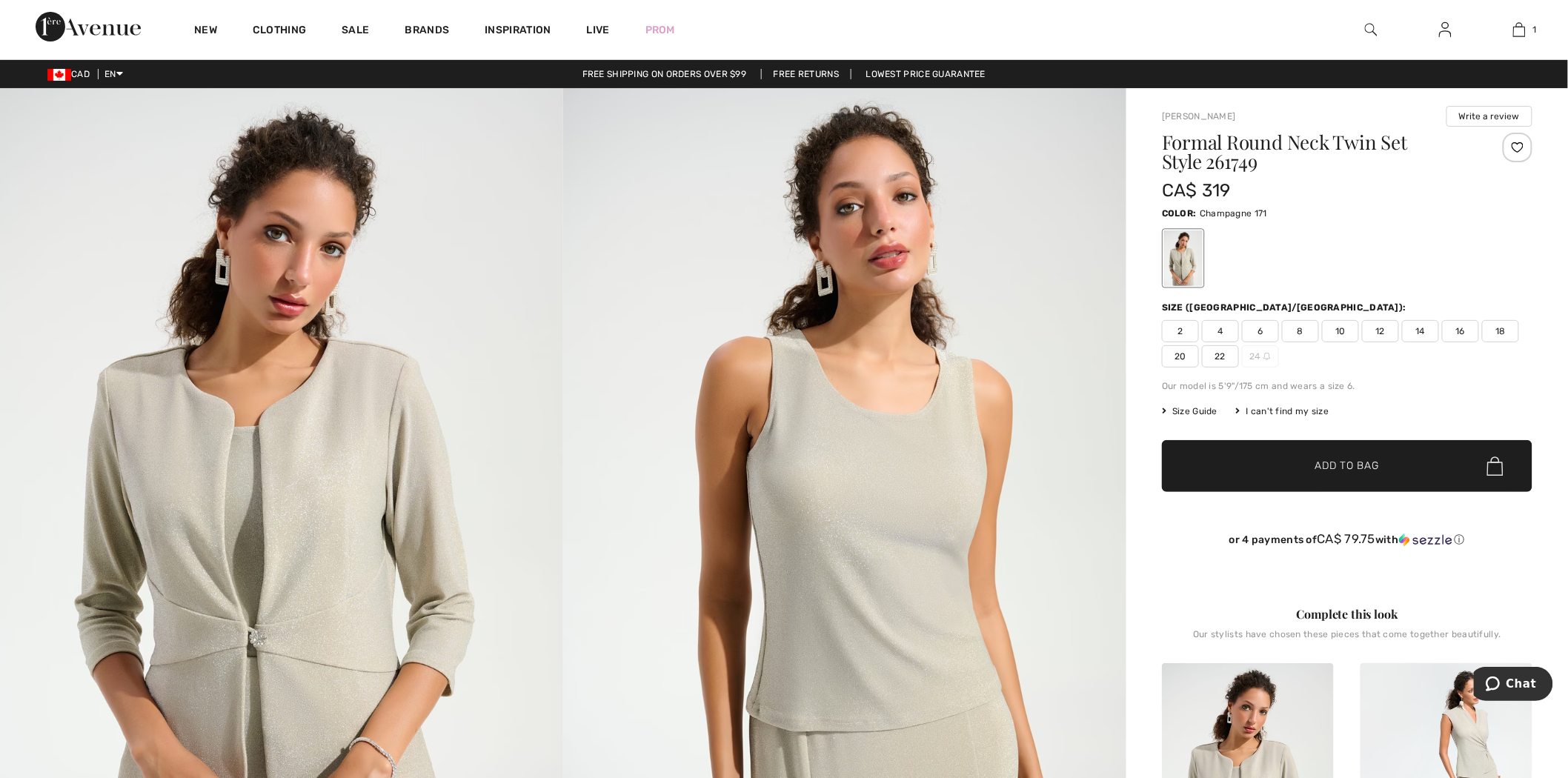
drag, startPoint x: 1386, startPoint y: 267, endPoint x: 1580, endPoint y: 415, distance: 244.0
click at [1388, 268] on div at bounding box center [1347, 258] width 370 height 61
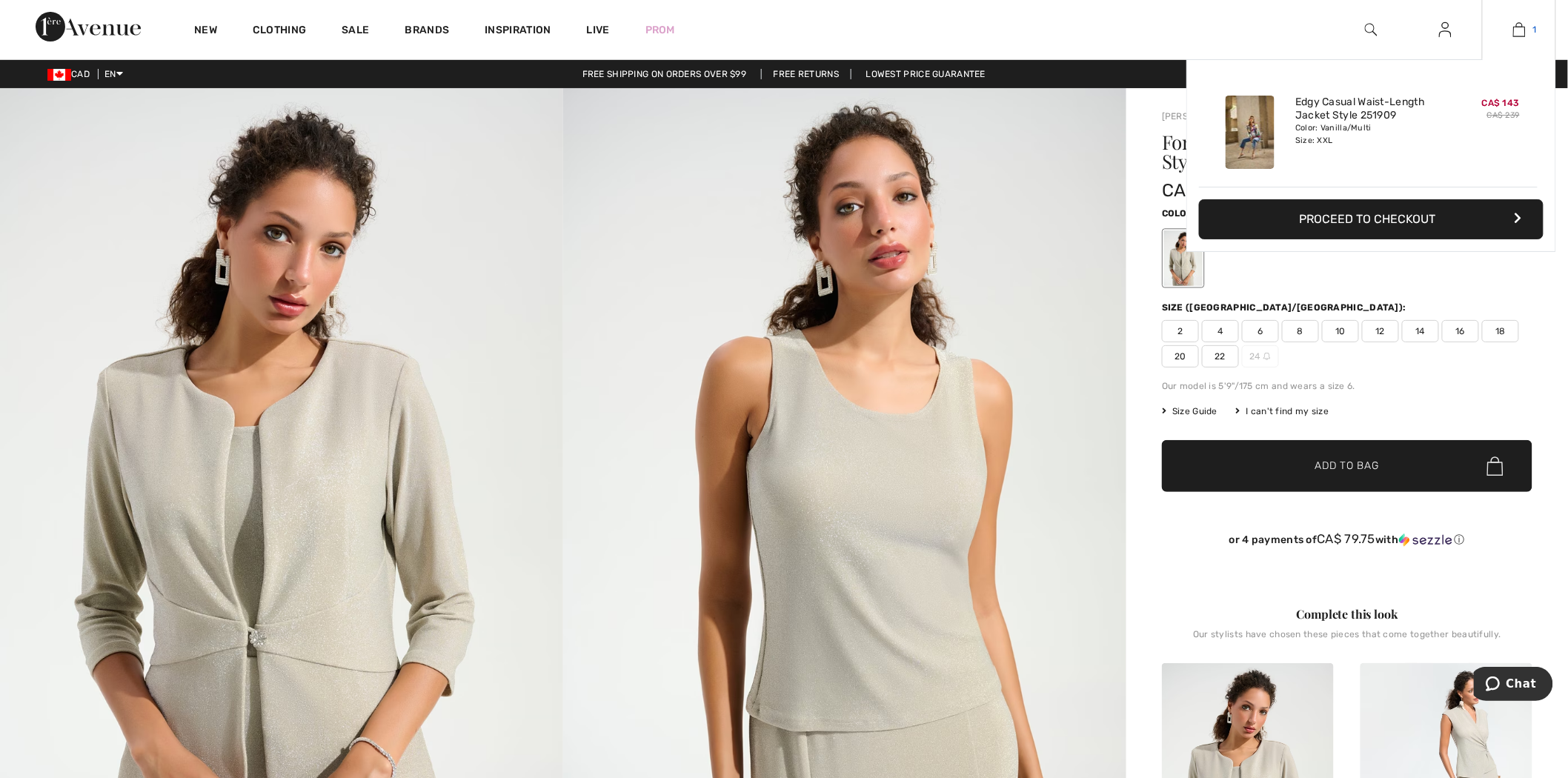
click at [1516, 34] on img at bounding box center [1519, 29] width 13 height 18
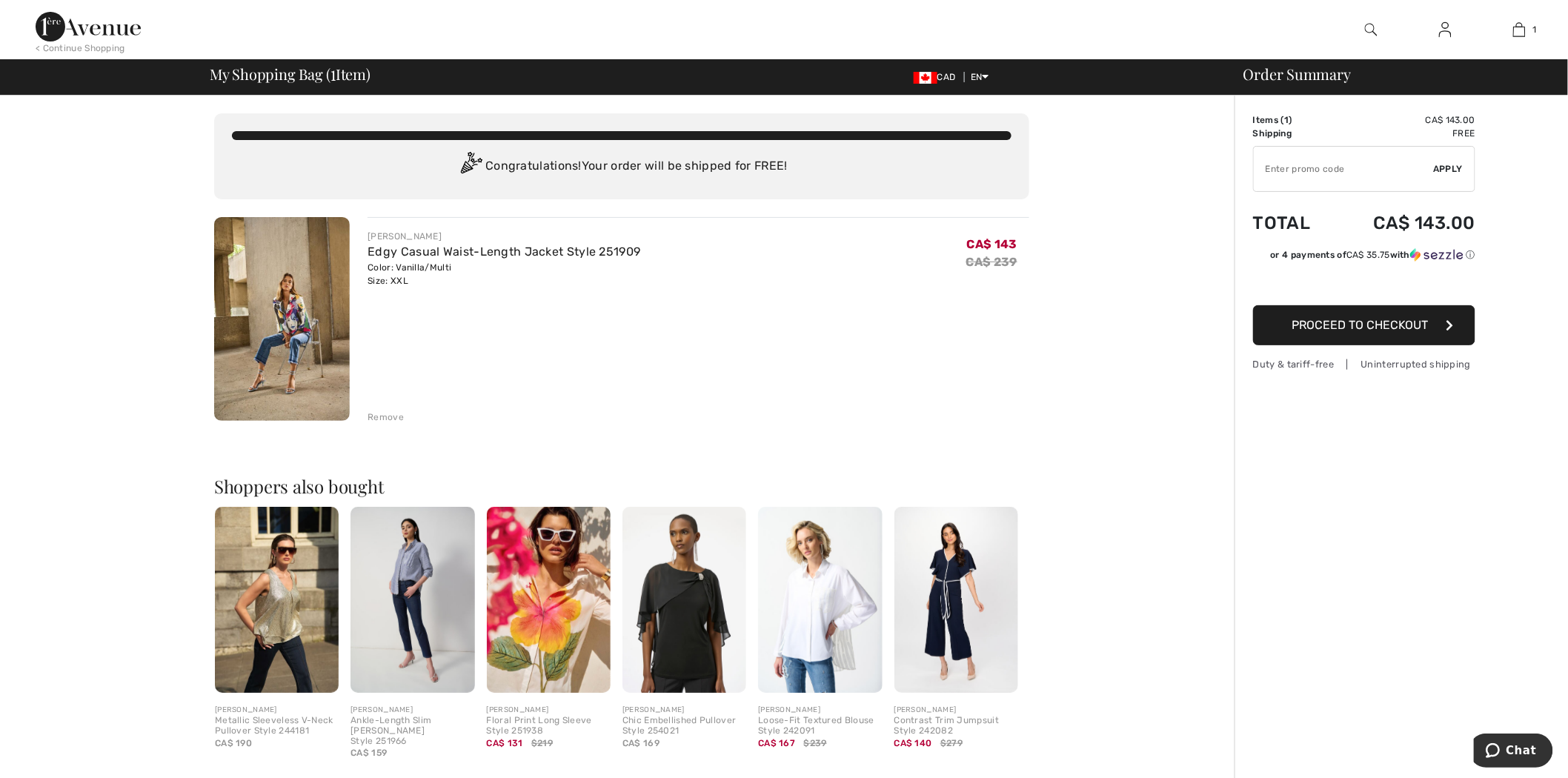
click at [123, 22] on img at bounding box center [89, 26] width 106 height 30
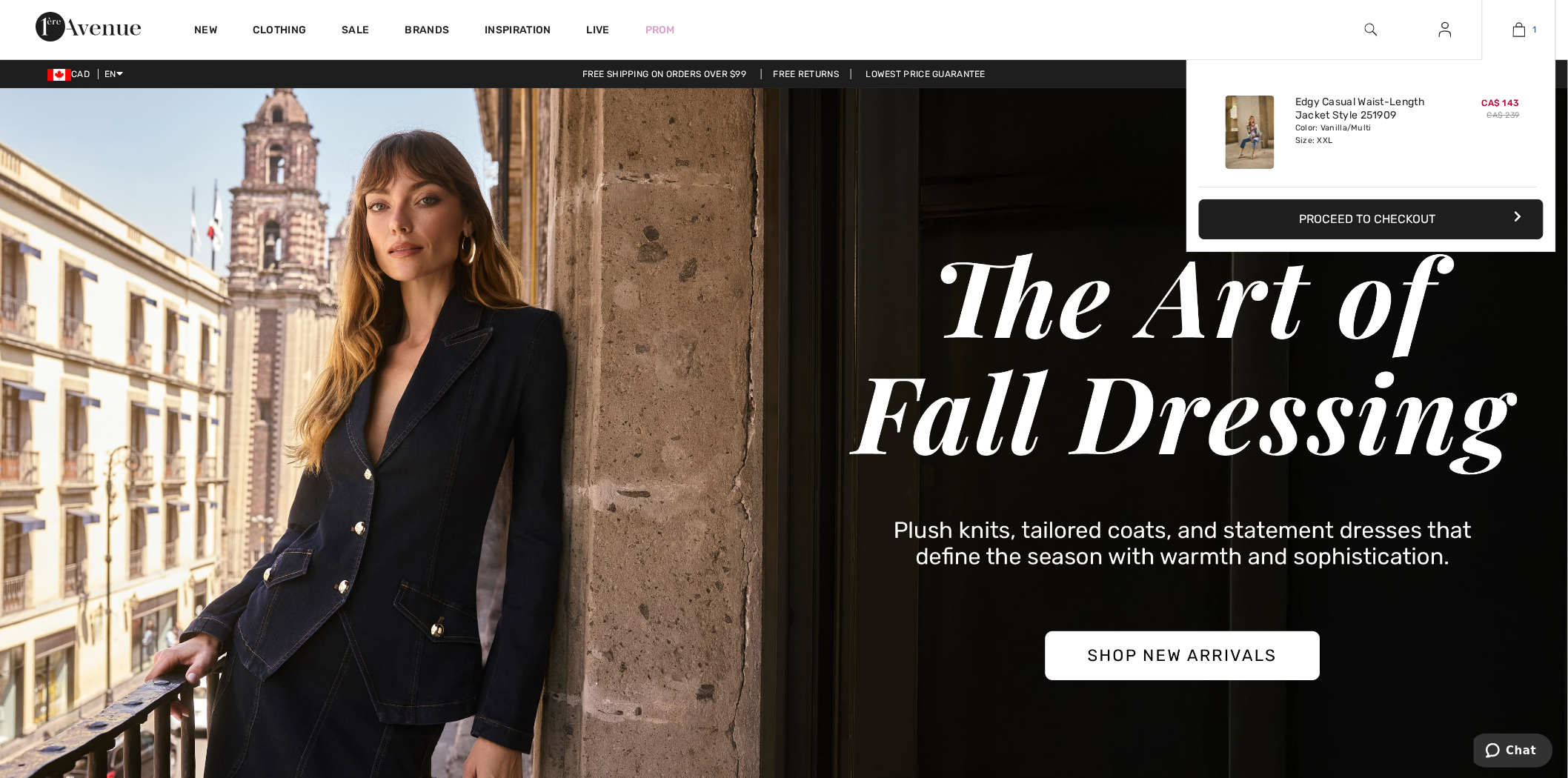
click at [1514, 20] on img at bounding box center [1519, 29] width 13 height 18
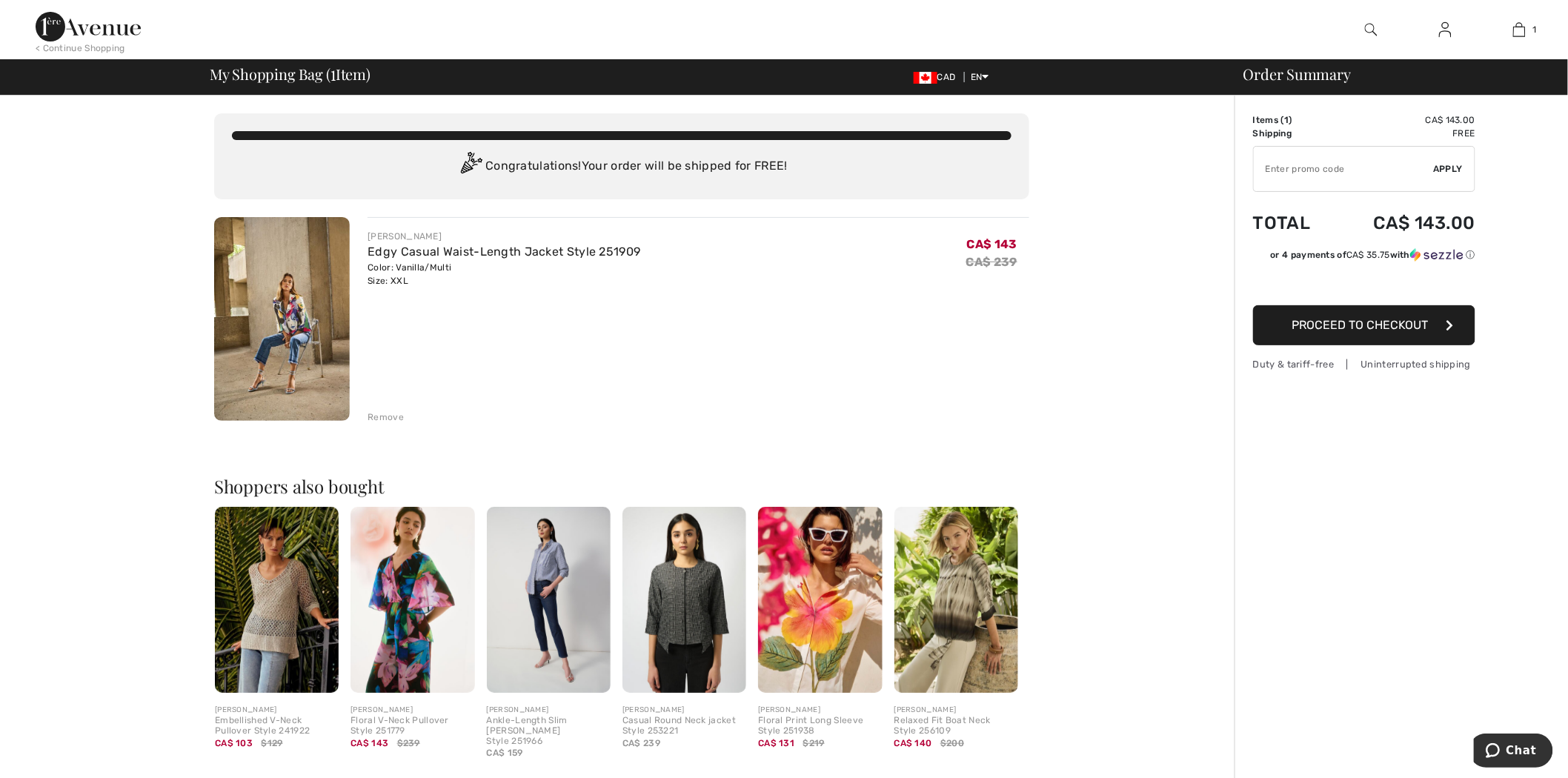
click at [1454, 25] on link at bounding box center [1445, 30] width 37 height 19
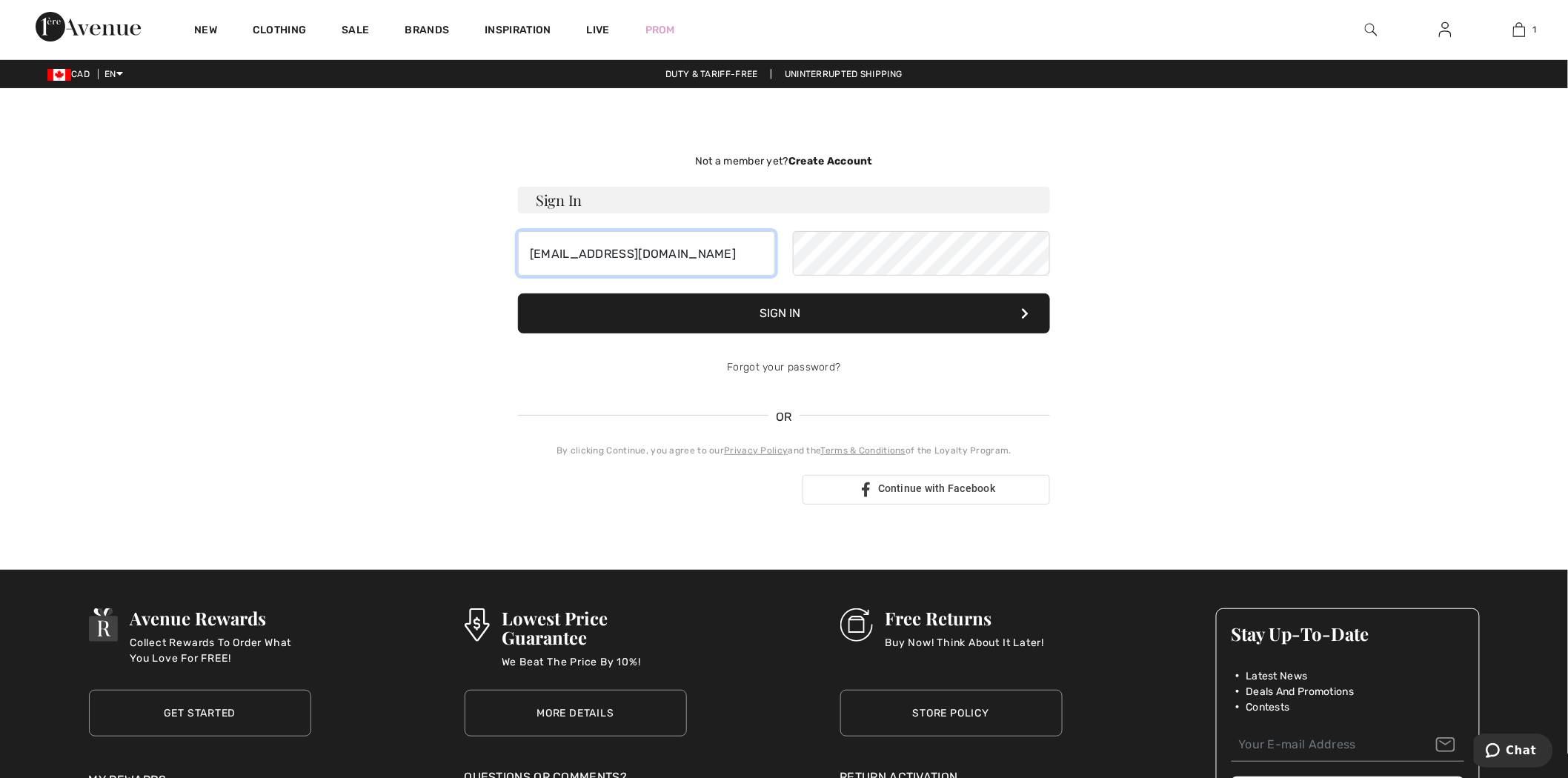
click at [710, 260] on input "[EMAIL_ADDRESS][DOMAIN_NAME]" at bounding box center [647, 254] width 257 height 44
type input "[EMAIL_ADDRESS][DOMAIN_NAME]"
drag, startPoint x: 850, startPoint y: 315, endPoint x: 130, endPoint y: 546, distance: 756.1
click at [850, 314] on button "Sign In" at bounding box center [784, 313] width 532 height 40
